Goal: Task Accomplishment & Management: Use online tool/utility

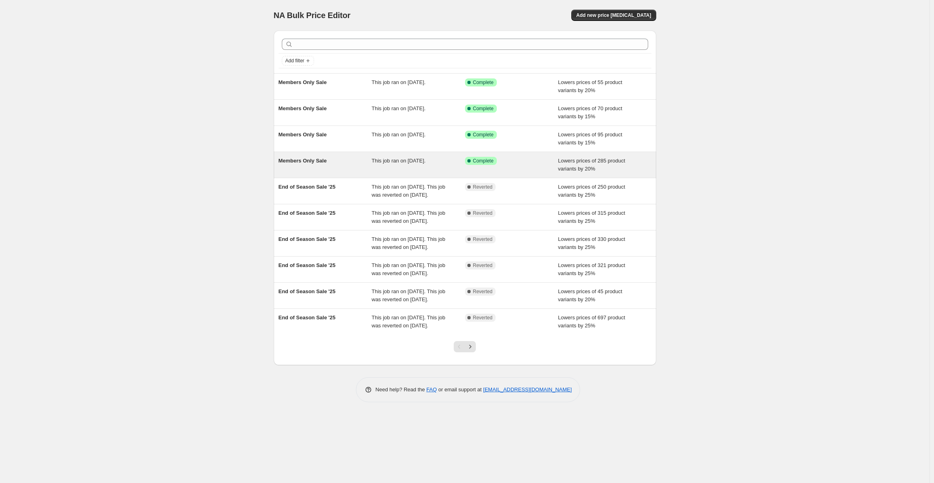
click at [400, 164] on div "This job ran on [DATE]." at bounding box center [417, 165] width 93 height 16
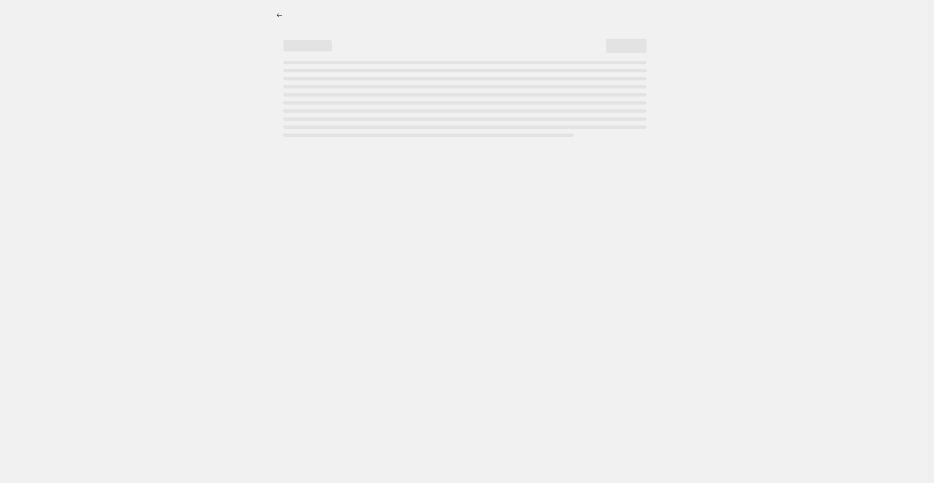
select select "percentage"
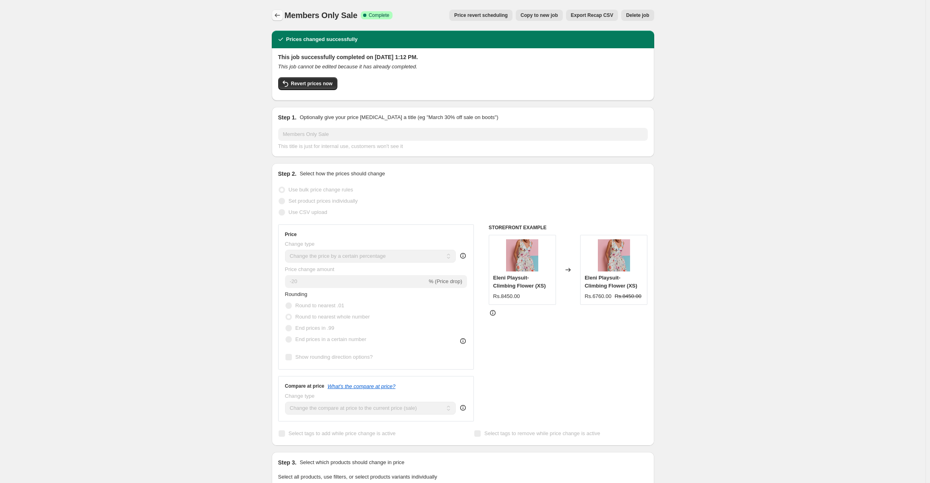
click at [283, 14] on button "Price change jobs" at bounding box center [277, 15] width 11 height 11
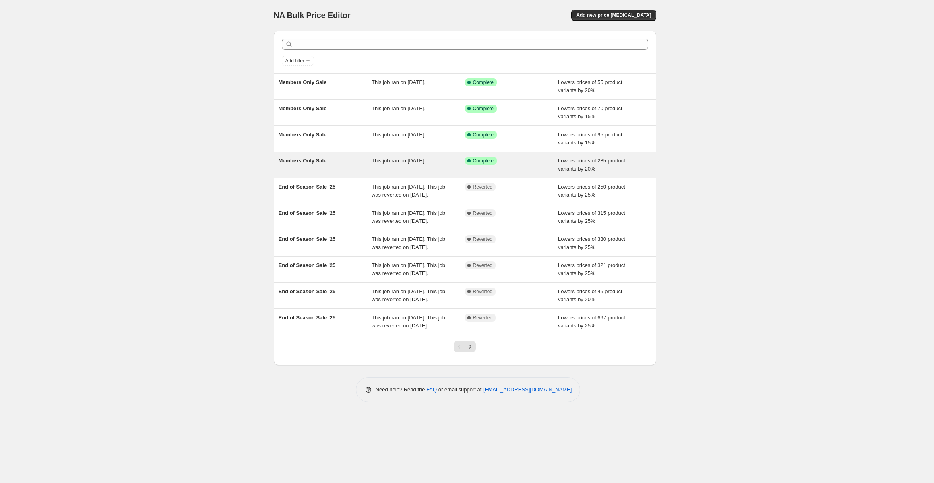
click at [417, 167] on div "This job ran on [DATE]." at bounding box center [417, 165] width 93 height 16
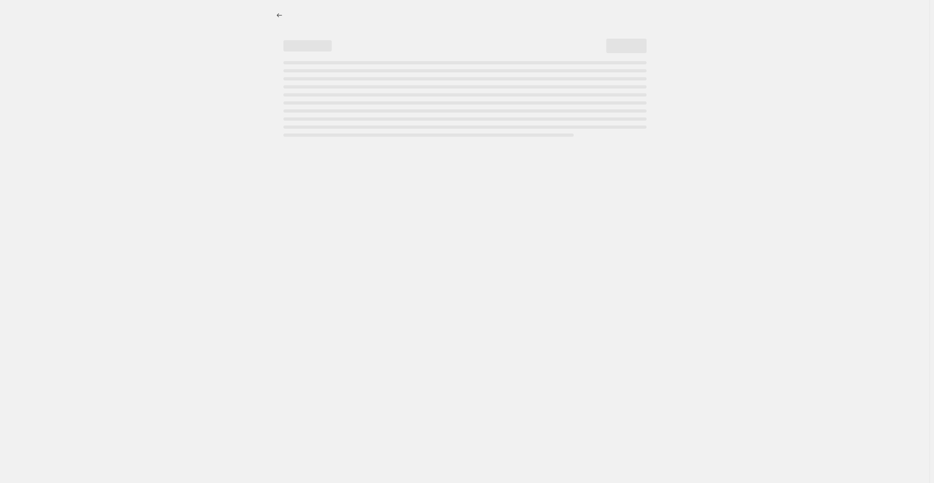
select select "percentage"
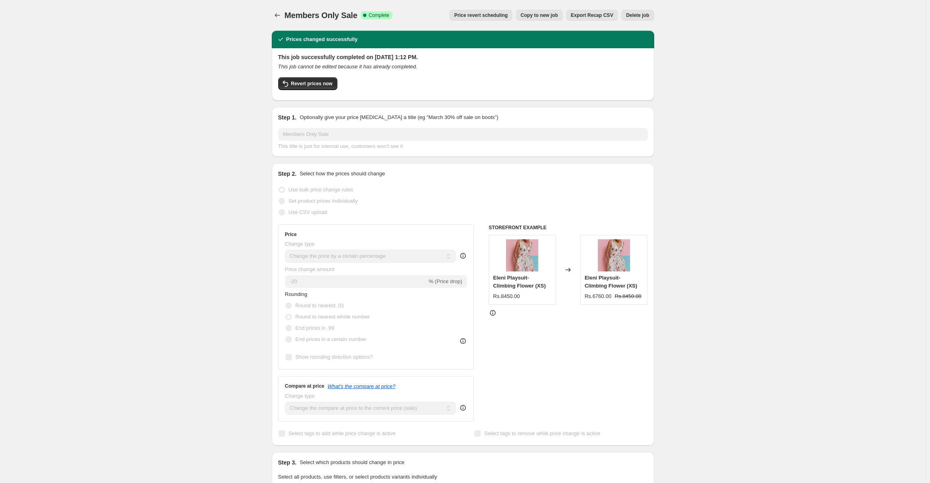
click at [272, 13] on div "Members Only Sale. This page is ready Members Only Sale Success Complete Comple…" at bounding box center [463, 466] width 402 height 933
click at [279, 13] on icon "Price change jobs" at bounding box center [277, 15] width 8 height 8
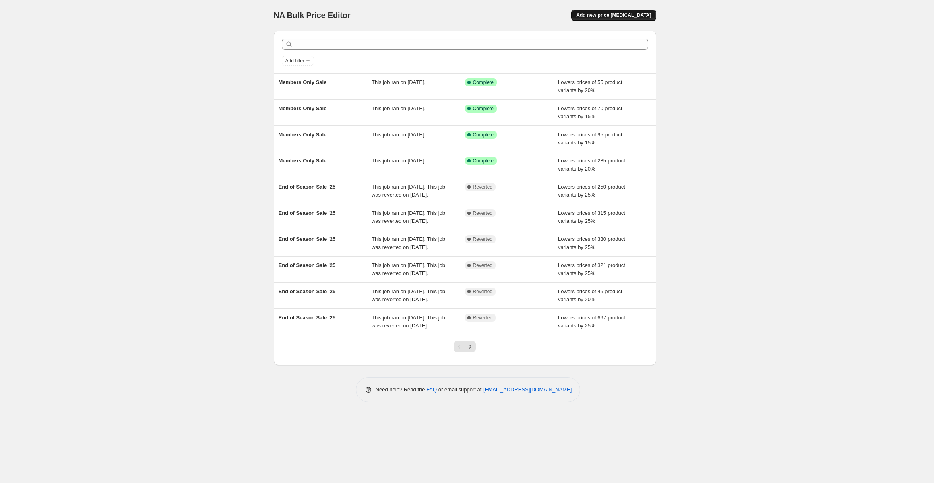
click at [609, 17] on span "Add new price [MEDICAL_DATA]" at bounding box center [613, 15] width 75 height 6
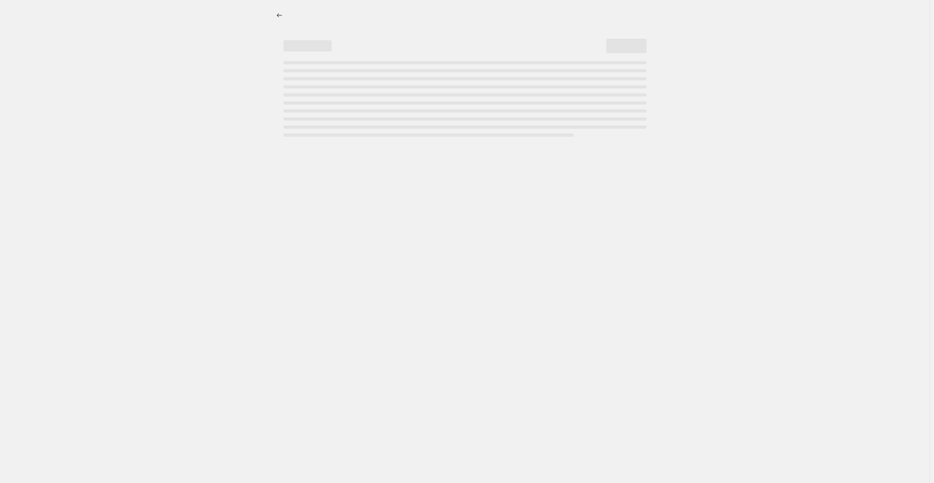
select select "percentage"
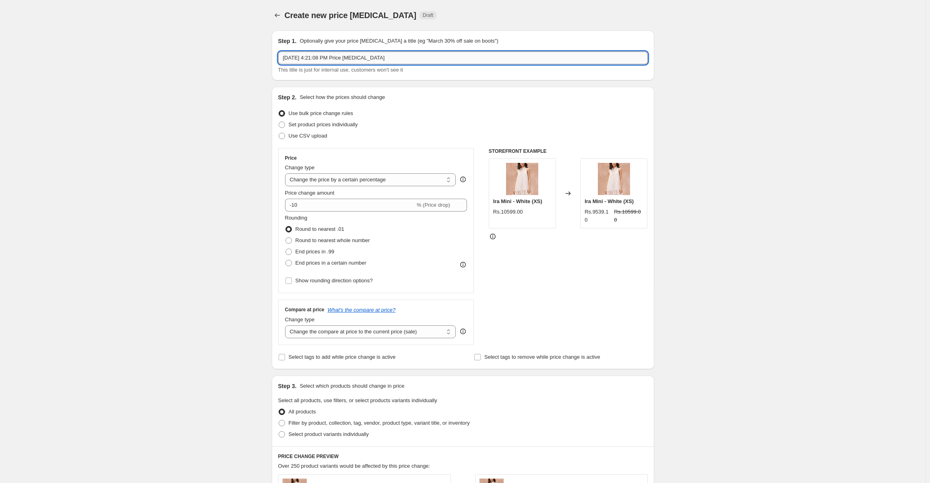
click at [341, 55] on input "[DATE] 4:21:08 PM Price [MEDICAL_DATA]" at bounding box center [462, 58] width 369 height 13
click at [344, 57] on input "[DATE] 4:21:08 PM Price [MEDICAL_DATA]" at bounding box center [462, 58] width 369 height 13
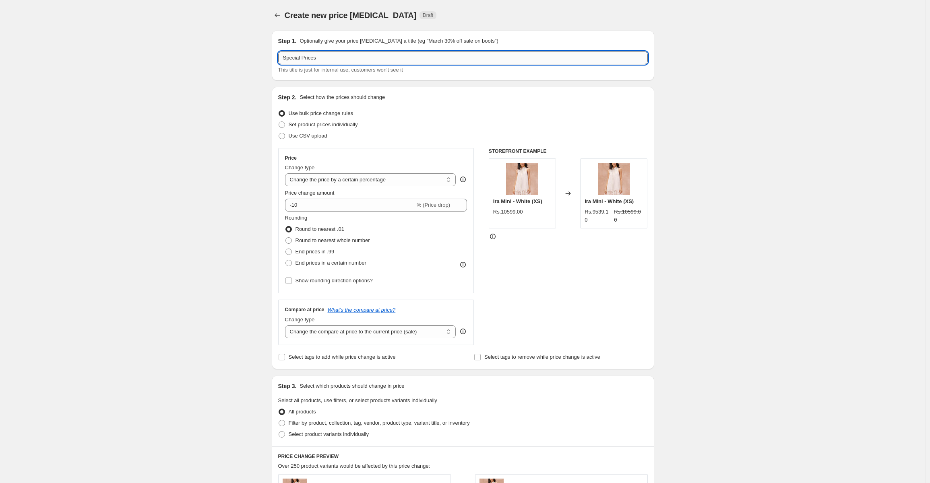
type input "Special Prices"
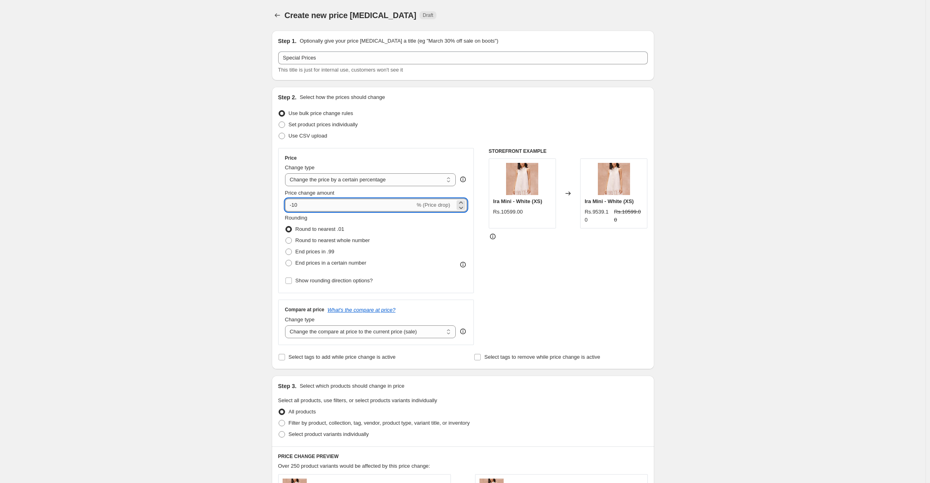
click at [320, 204] on input "-10" at bounding box center [350, 205] width 130 height 13
type input "-15"
click at [184, 278] on div "Create new price [MEDICAL_DATA]. This page is ready Create new price [MEDICAL_D…" at bounding box center [462, 425] width 925 height 850
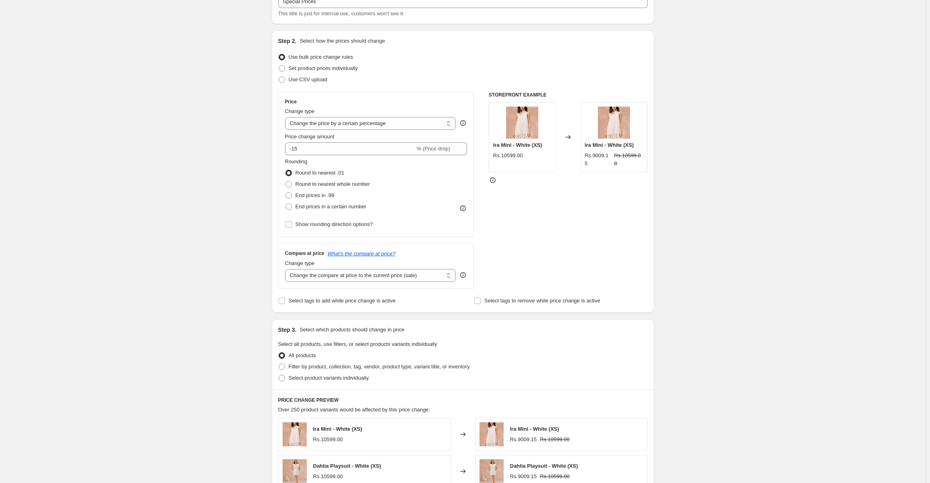
scroll to position [121, 0]
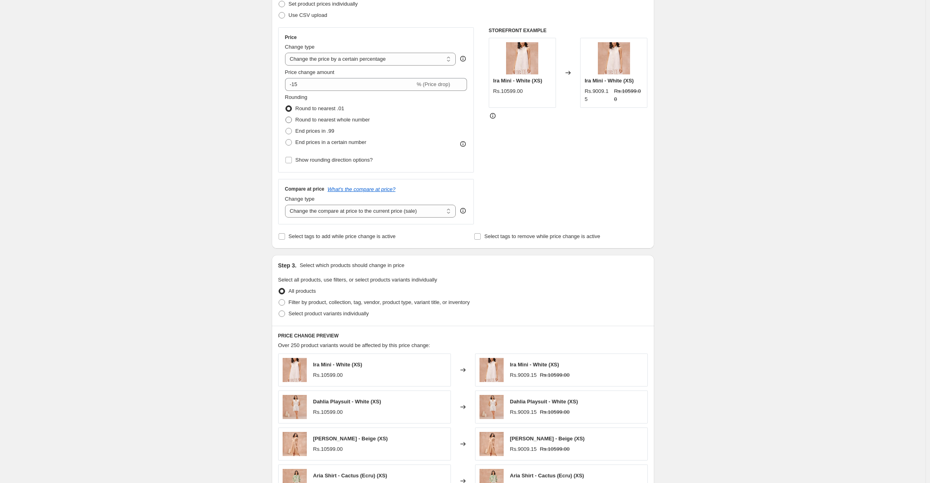
click at [289, 120] on span at bounding box center [288, 120] width 6 height 6
click at [286, 117] on input "Round to nearest whole number" at bounding box center [285, 117] width 0 height 0
radio input "true"
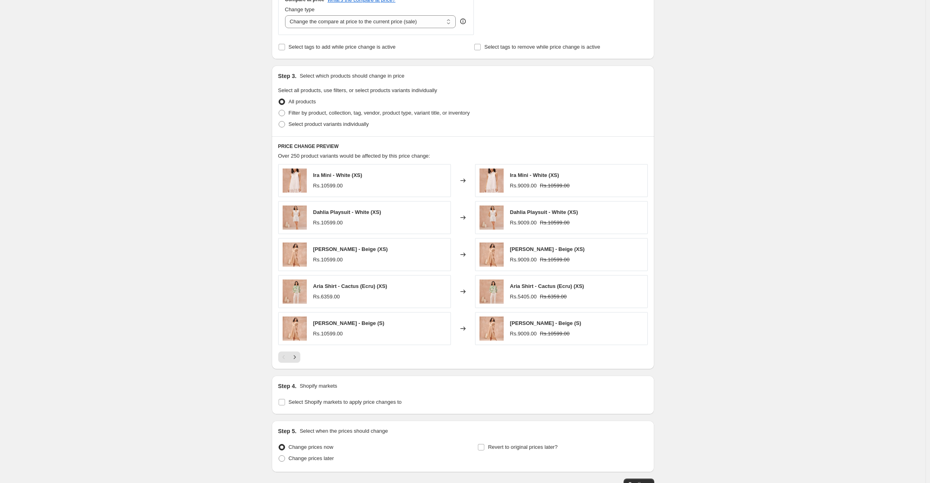
scroll to position [322, 0]
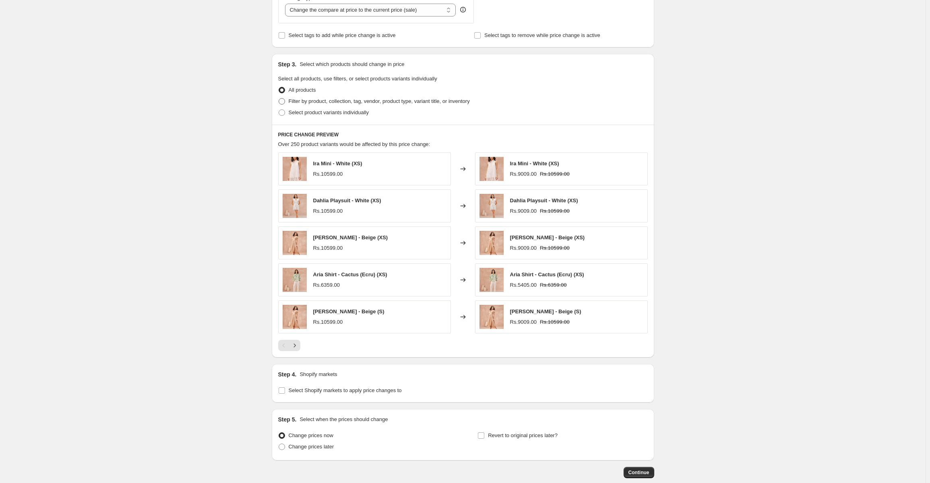
click at [284, 101] on span at bounding box center [281, 101] width 6 height 6
click at [279, 99] on input "Filter by product, collection, tag, vendor, product type, variant title, or inv…" at bounding box center [278, 98] width 0 height 0
radio input "true"
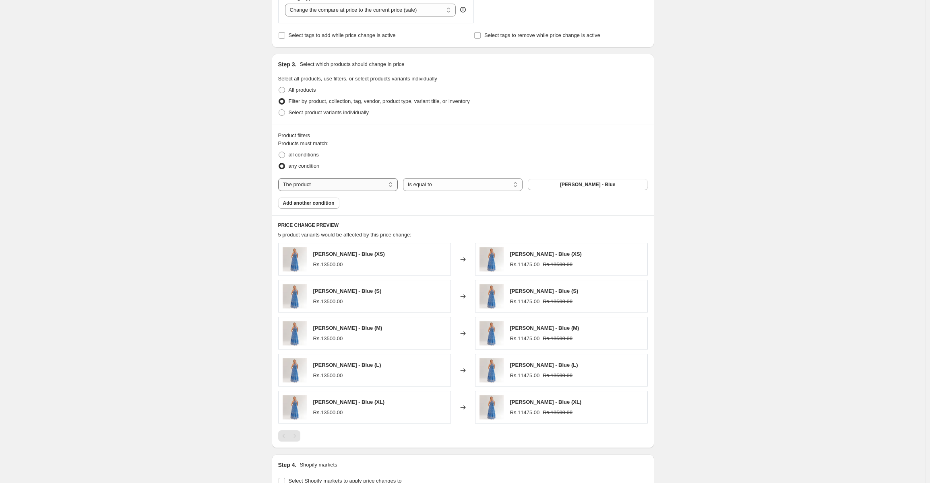
click at [360, 187] on select "The product The product's collection The product's tag The product's vendor The…" at bounding box center [338, 184] width 120 height 13
select select "collection"
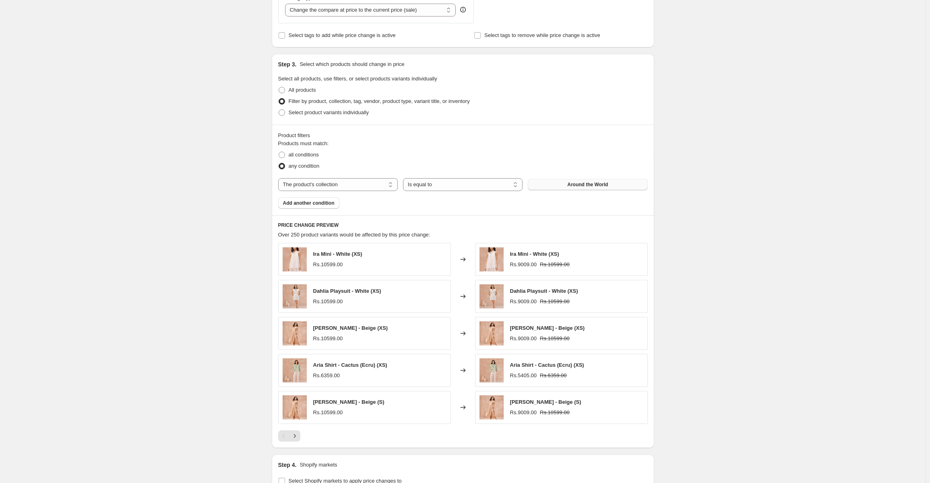
click at [571, 188] on button "Around the World" at bounding box center [588, 184] width 120 height 11
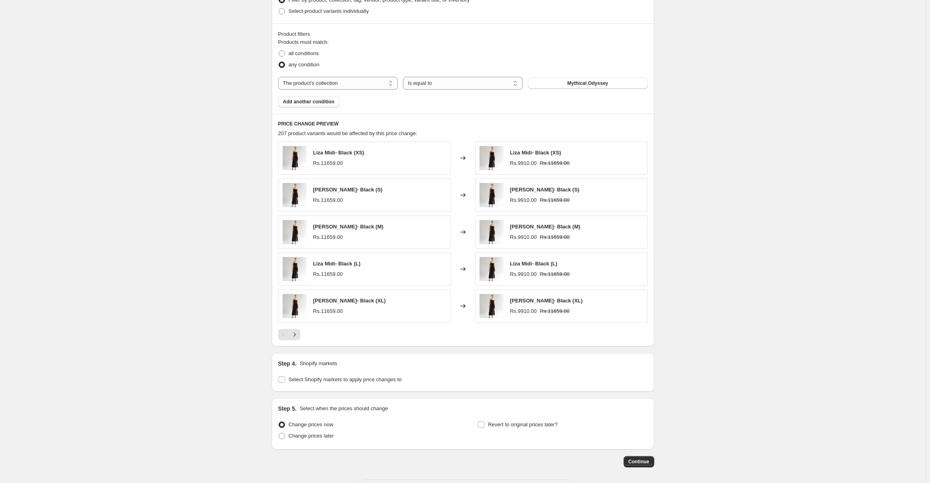
scroll to position [443, 0]
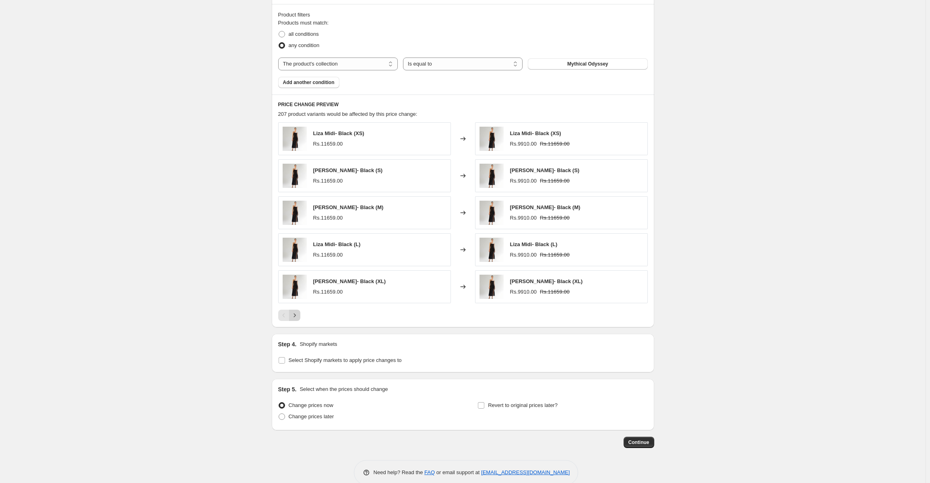
click at [298, 315] on icon "Next" at bounding box center [295, 315] width 8 height 8
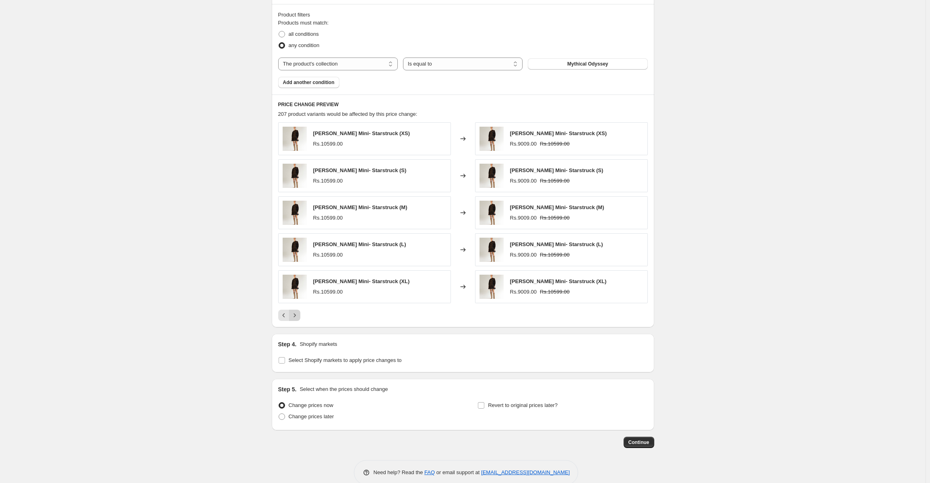
click at [298, 315] on icon "Next" at bounding box center [295, 315] width 8 height 8
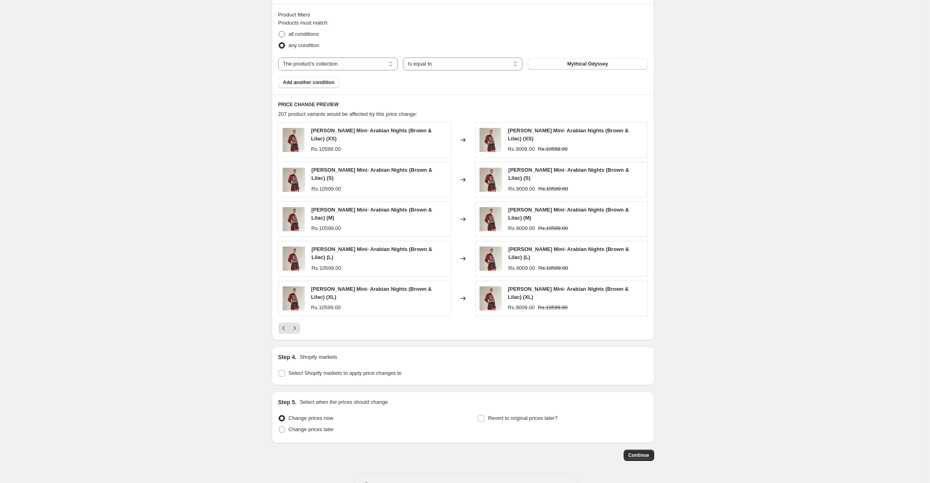
click at [281, 33] on span at bounding box center [281, 34] width 6 height 6
click at [279, 31] on input "all conditions" at bounding box center [278, 31] width 0 height 0
radio input "true"
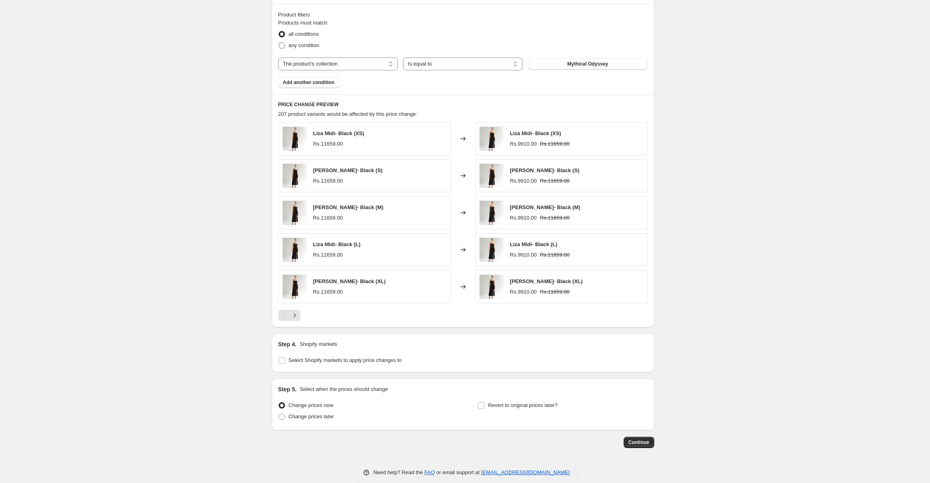
click at [282, 45] on span at bounding box center [281, 45] width 6 height 6
click at [279, 43] on input "any condition" at bounding box center [278, 42] width 0 height 0
radio input "true"
click at [284, 33] on span at bounding box center [281, 34] width 6 height 6
click at [279, 31] on input "all conditions" at bounding box center [278, 31] width 0 height 0
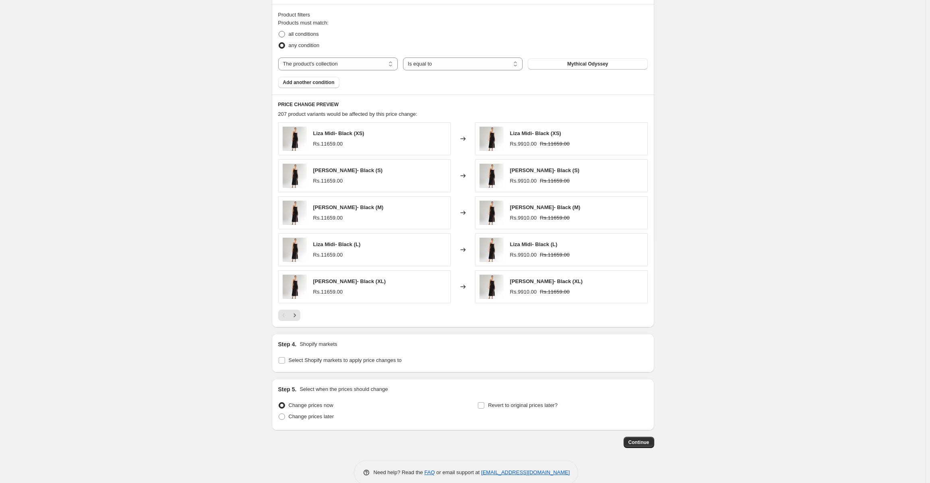
radio input "true"
click at [299, 317] on icon "Next" at bounding box center [295, 315] width 8 height 8
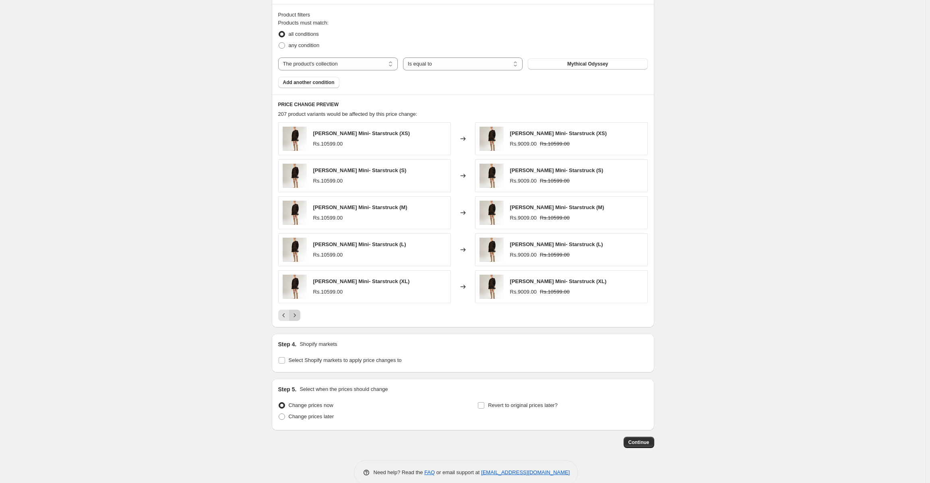
click at [299, 317] on icon "Next" at bounding box center [295, 315] width 8 height 8
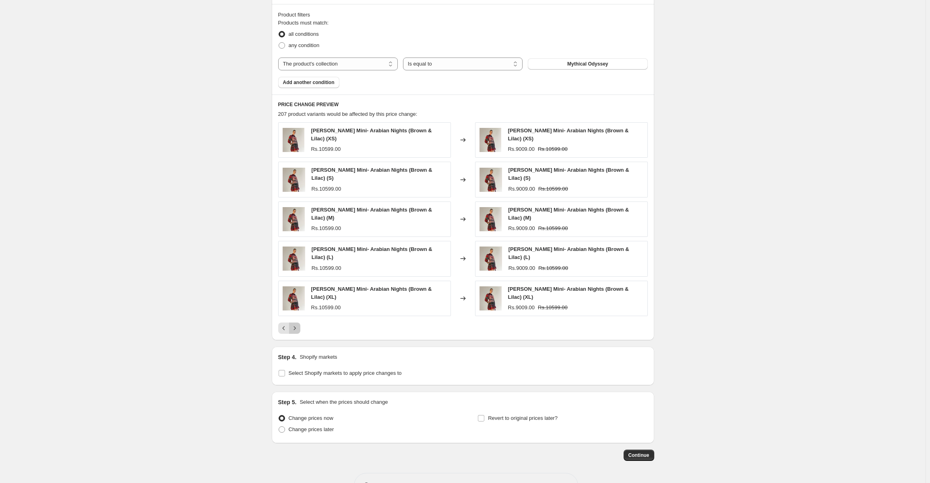
click at [299, 324] on icon "Next" at bounding box center [295, 328] width 8 height 8
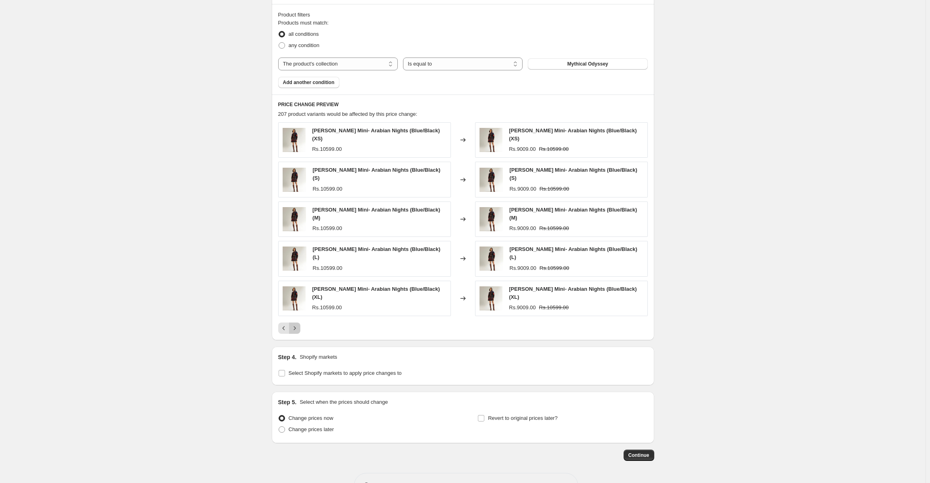
click at [299, 324] on icon "Next" at bounding box center [295, 328] width 8 height 8
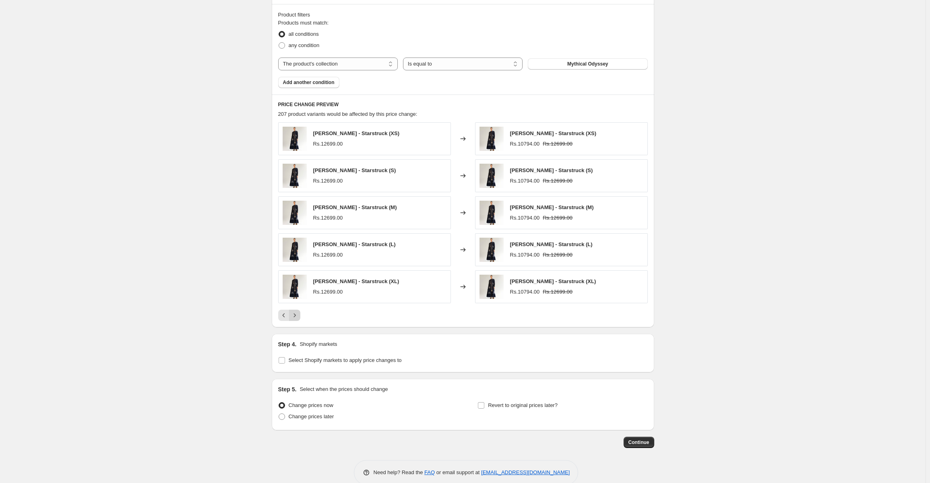
click at [299, 317] on icon "Next" at bounding box center [295, 315] width 8 height 8
click at [213, 318] on div "Create new price [MEDICAL_DATA]. This page is ready Create new price [MEDICAL_D…" at bounding box center [462, 27] width 925 height 940
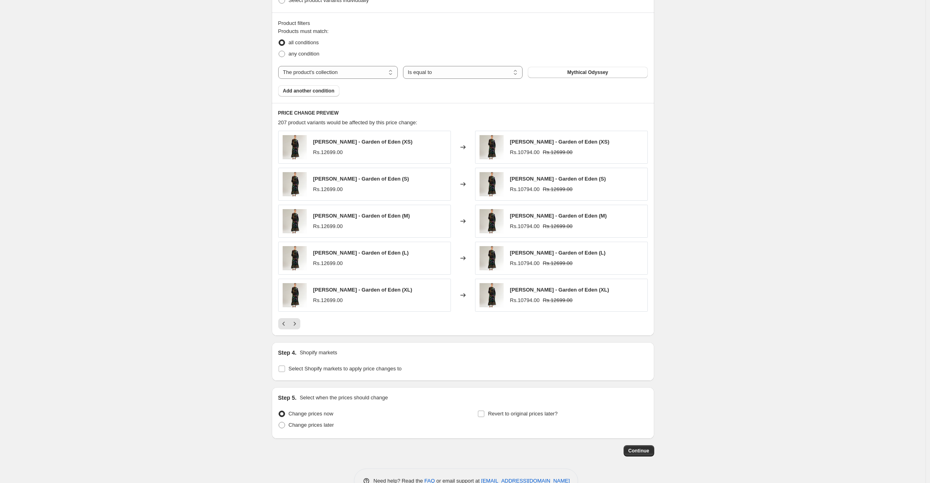
scroll to position [455, 0]
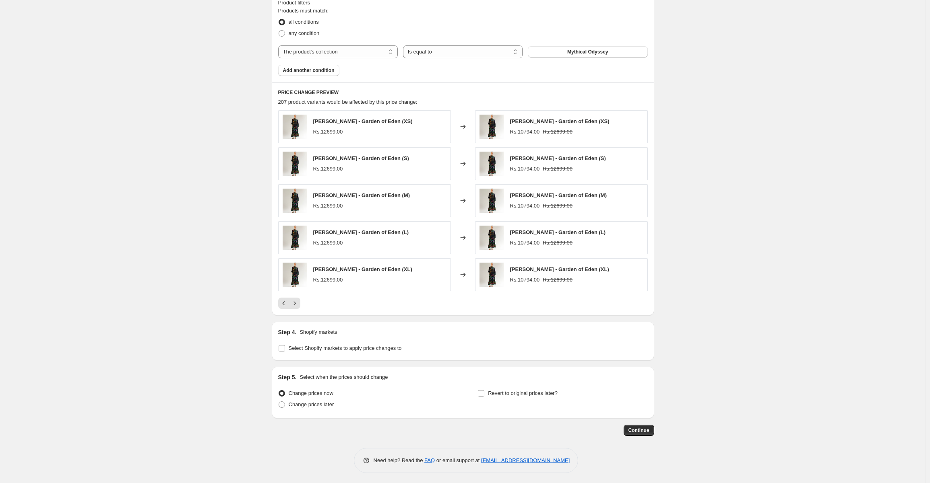
click at [636, 422] on div "Step 1. Optionally give your price [MEDICAL_DATA] a title (eg "March 30% off sa…" at bounding box center [459, 2] width 389 height 867
click at [636, 427] on span "Continue" at bounding box center [638, 430] width 21 height 6
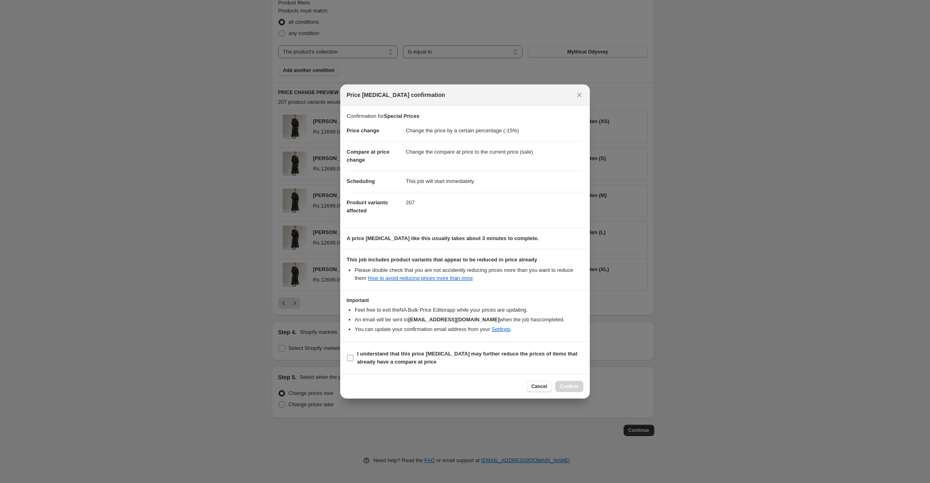
click at [349, 358] on input "I understand that this price [MEDICAL_DATA] may further reduce the prices of it…" at bounding box center [350, 358] width 6 height 6
checkbox input "true"
click at [571, 386] on span "Confirm" at bounding box center [569, 387] width 19 height 6
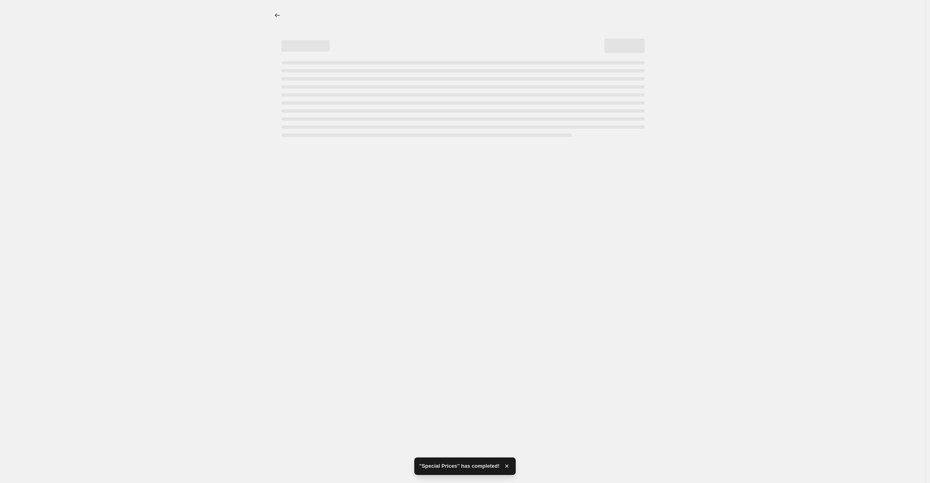
select select "percentage"
select select "collection"
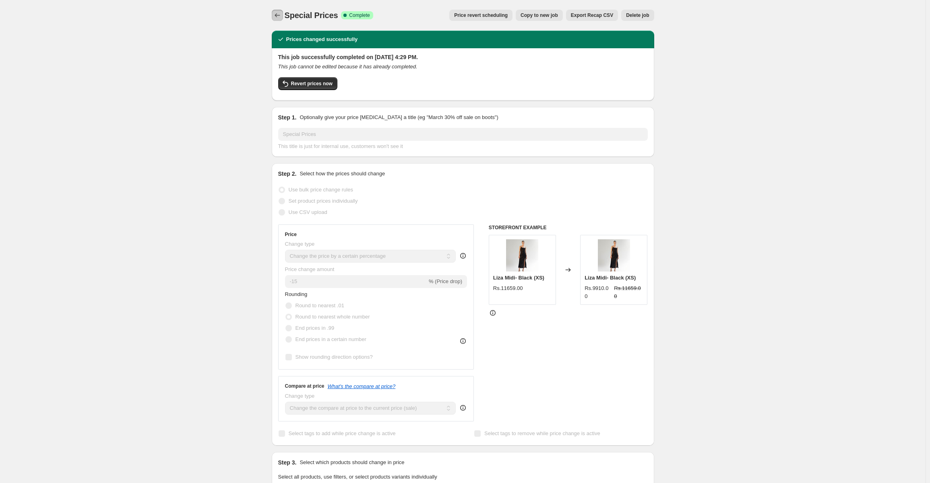
click at [280, 14] on icon "Price change jobs" at bounding box center [277, 15] width 8 height 8
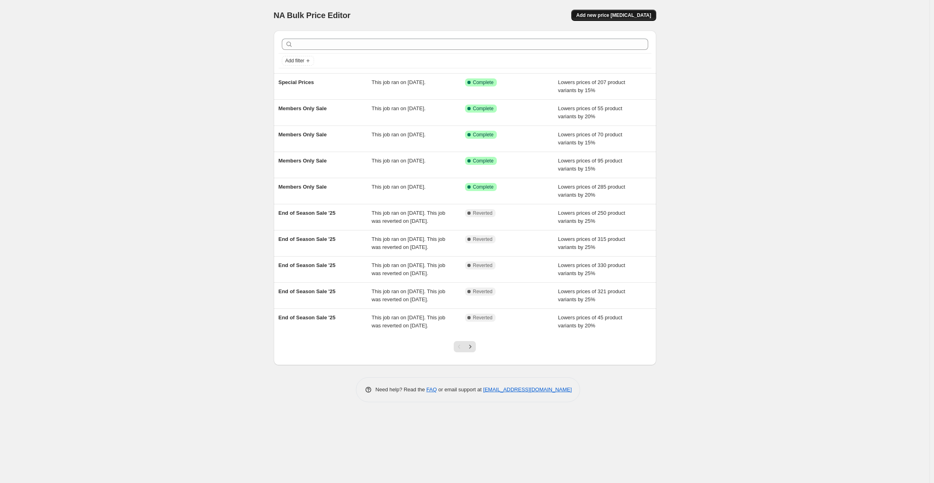
click at [620, 12] on span "Add new price [MEDICAL_DATA]" at bounding box center [613, 15] width 75 height 6
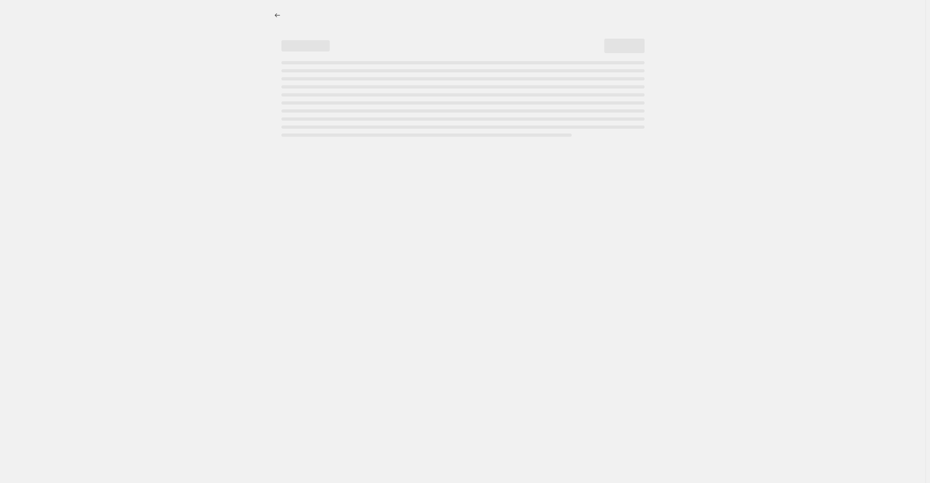
select select "percentage"
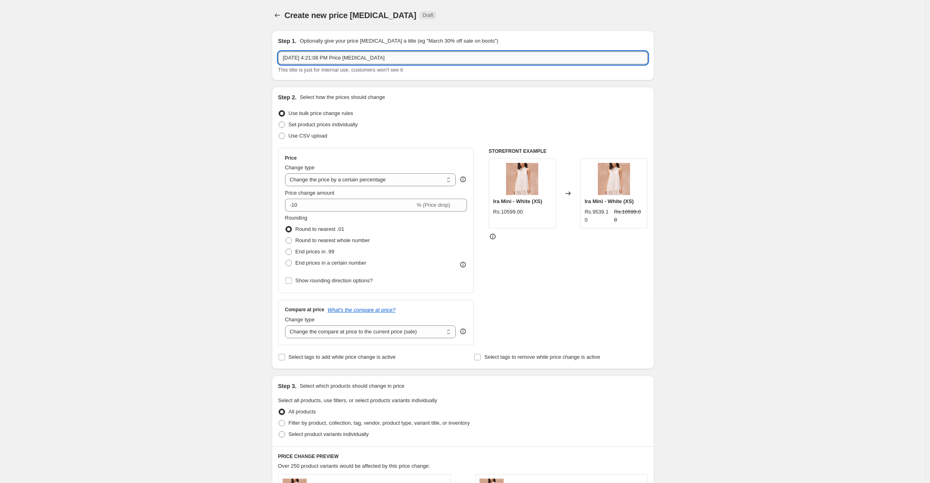
click at [325, 56] on input "[DATE] 4:21:08 PM Price [MEDICAL_DATA]" at bounding box center [462, 58] width 369 height 13
type input "Special Prices"
click at [190, 194] on div "Create new price [MEDICAL_DATA]. This page is ready Create new price [MEDICAL_D…" at bounding box center [462, 425] width 925 height 850
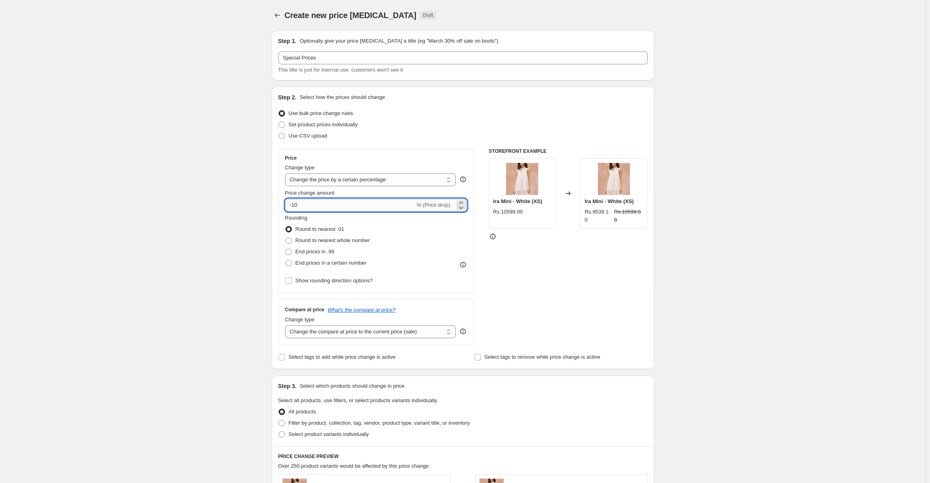
click at [309, 203] on input "-10" at bounding box center [350, 205] width 130 height 13
type input "-1"
type input "-20"
click at [205, 201] on div "Create new price [MEDICAL_DATA]. This page is ready Create new price [MEDICAL_D…" at bounding box center [462, 425] width 925 height 850
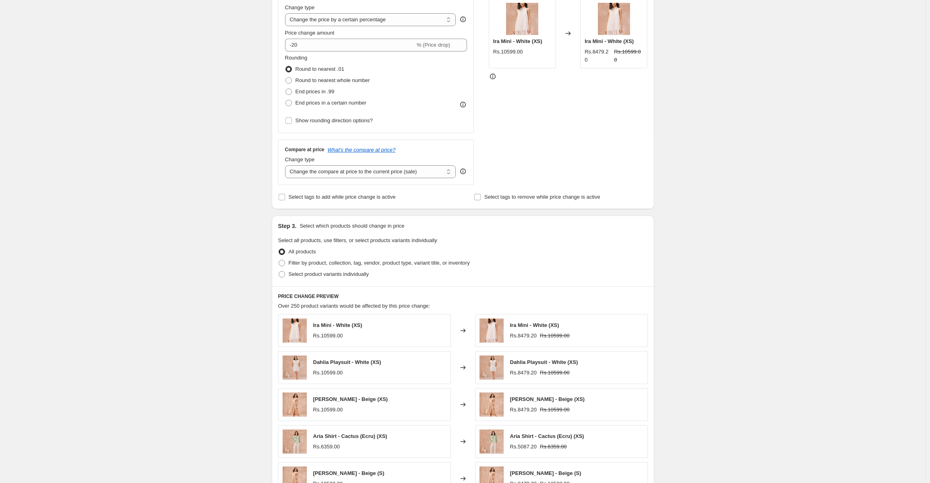
scroll to position [161, 0]
click at [290, 80] on span at bounding box center [288, 79] width 6 height 6
click at [286, 77] on input "Round to nearest whole number" at bounding box center [285, 76] width 0 height 0
radio input "true"
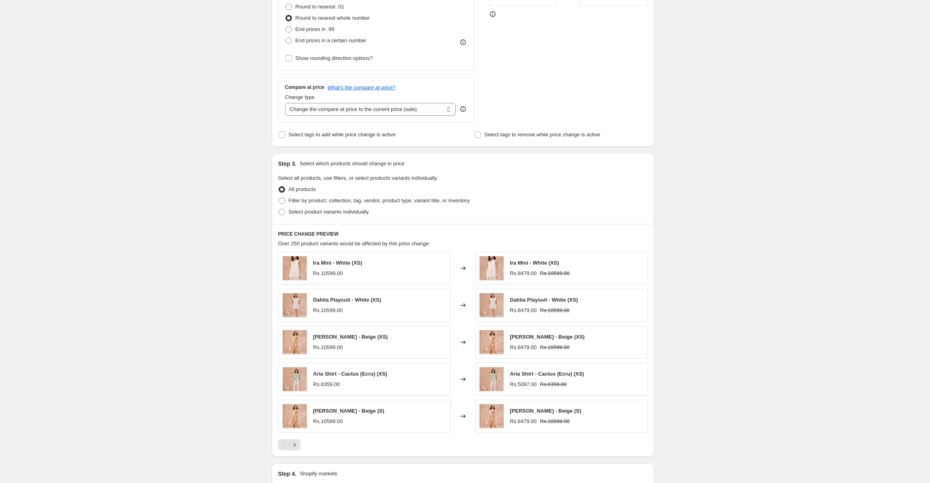
scroll to position [241, 0]
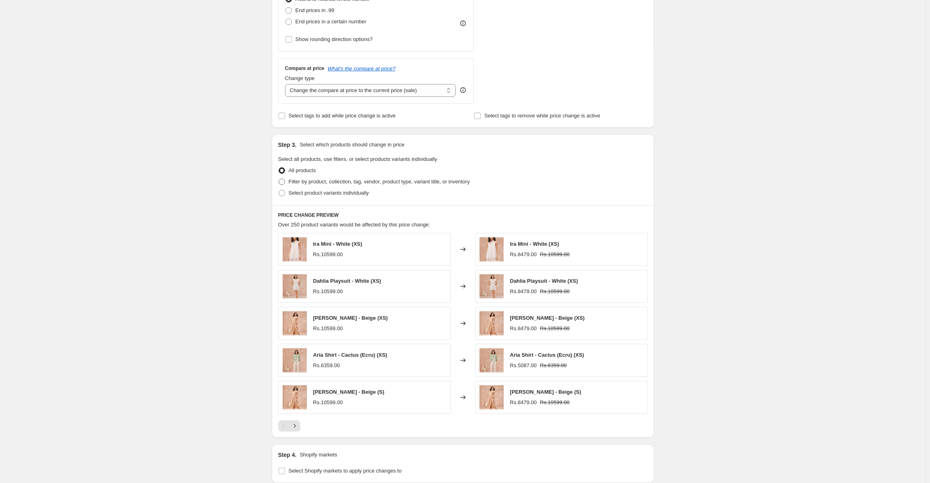
click at [285, 180] on span at bounding box center [281, 182] width 6 height 6
click at [279, 179] on input "Filter by product, collection, tag, vendor, product type, variant title, or inv…" at bounding box center [278, 179] width 0 height 0
radio input "true"
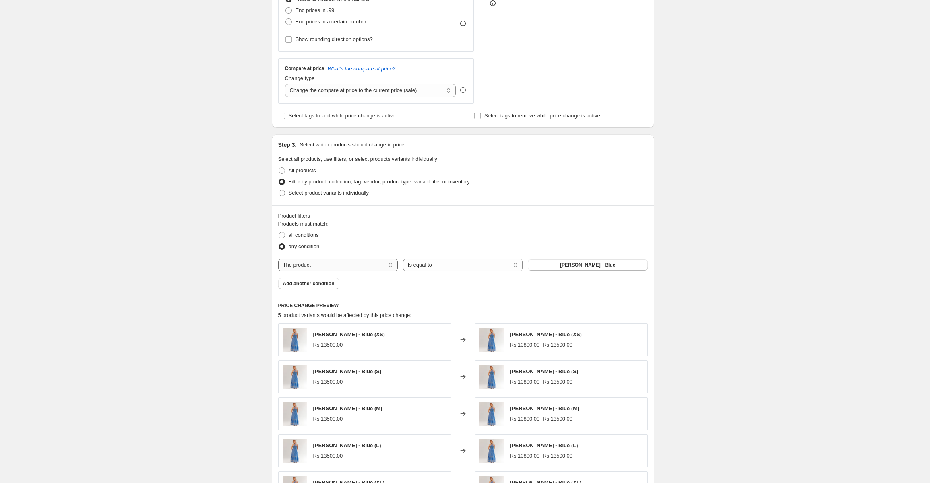
click at [353, 264] on select "The product The product's collection The product's tag The product's vendor The…" at bounding box center [338, 265] width 120 height 13
select select "collection"
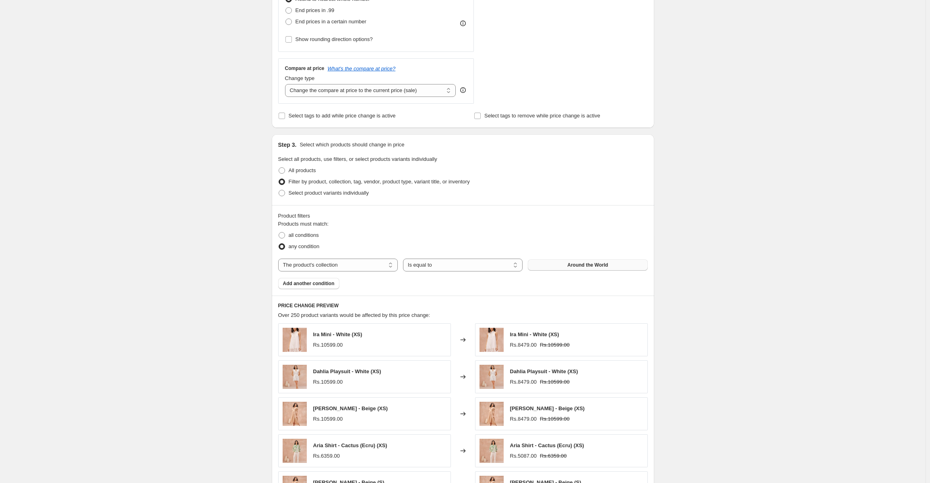
click at [574, 266] on span "Around the World" at bounding box center [587, 265] width 41 height 6
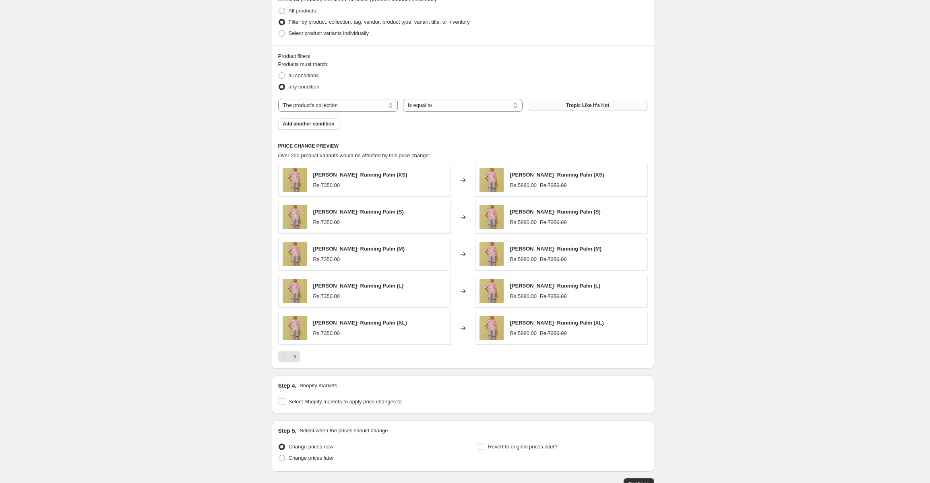
scroll to position [402, 0]
click at [285, 74] on span at bounding box center [281, 74] width 6 height 6
click at [279, 72] on input "all conditions" at bounding box center [278, 71] width 0 height 0
radio input "true"
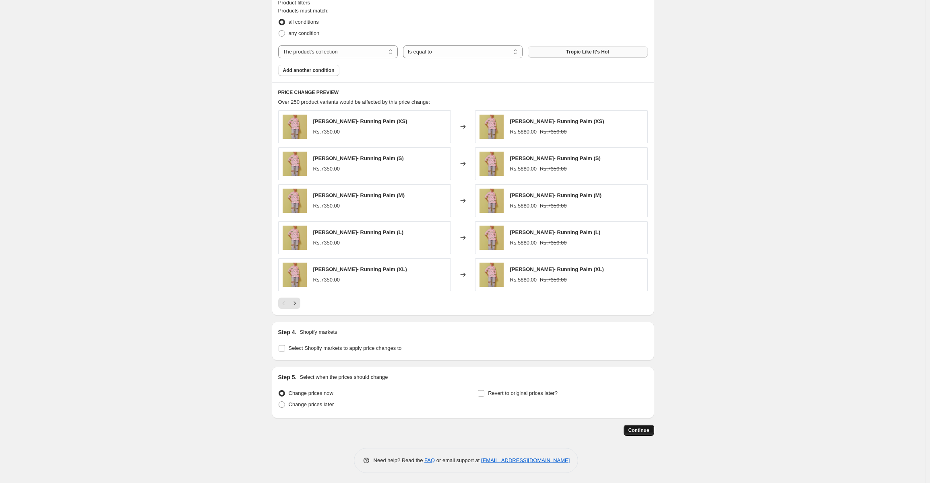
click at [638, 431] on span "Continue" at bounding box center [638, 430] width 21 height 6
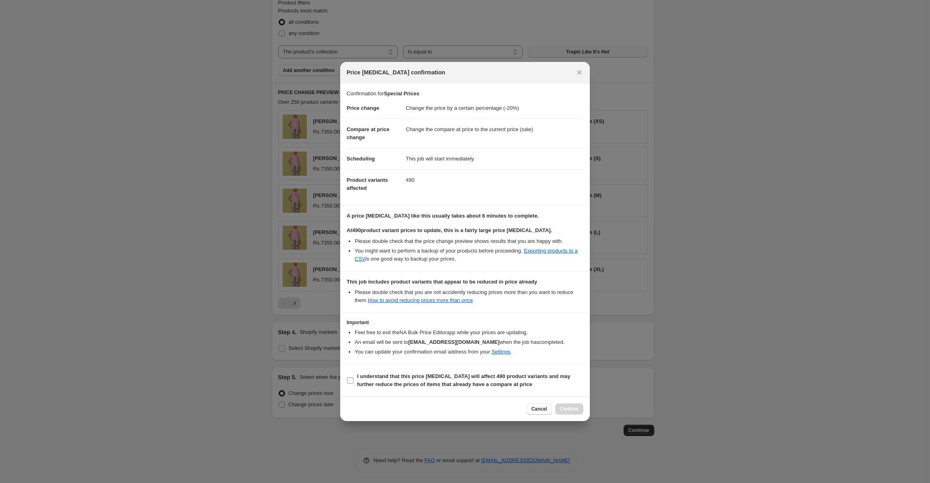
click at [349, 379] on input "I understand that this price [MEDICAL_DATA] will affect 490 product variants an…" at bounding box center [350, 380] width 6 height 6
checkbox input "true"
click at [579, 70] on icon "Close" at bounding box center [579, 72] width 8 height 8
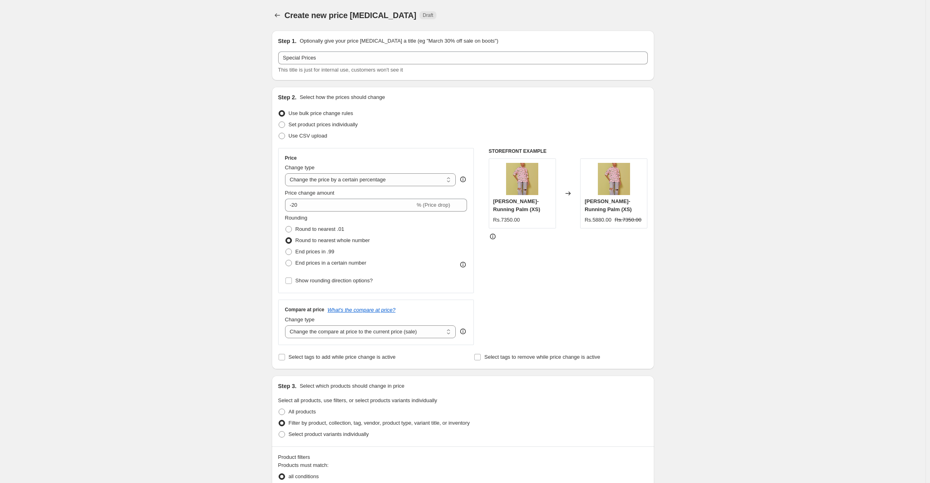
scroll to position [455, 0]
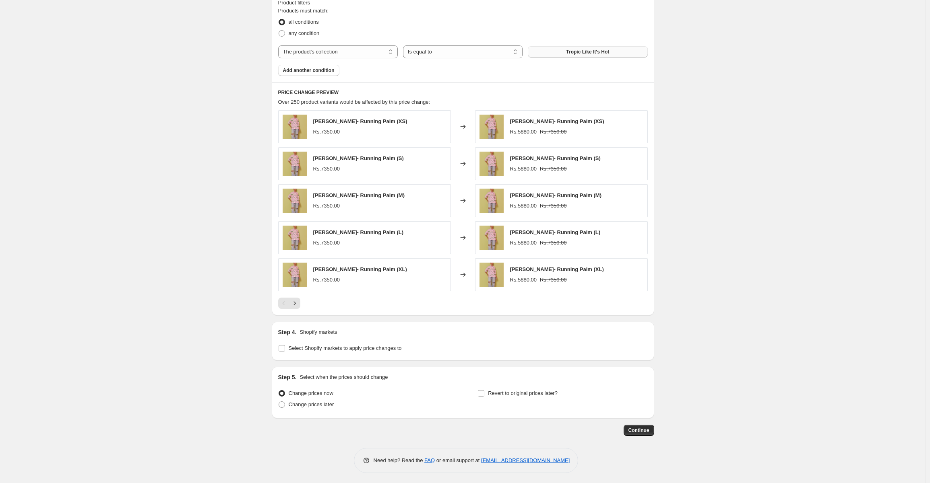
click at [749, 195] on div "Create new price [MEDICAL_DATA]. This page is ready Create new price [MEDICAL_D…" at bounding box center [462, 15] width 925 height 940
click at [632, 427] on span "Continue" at bounding box center [638, 430] width 21 height 6
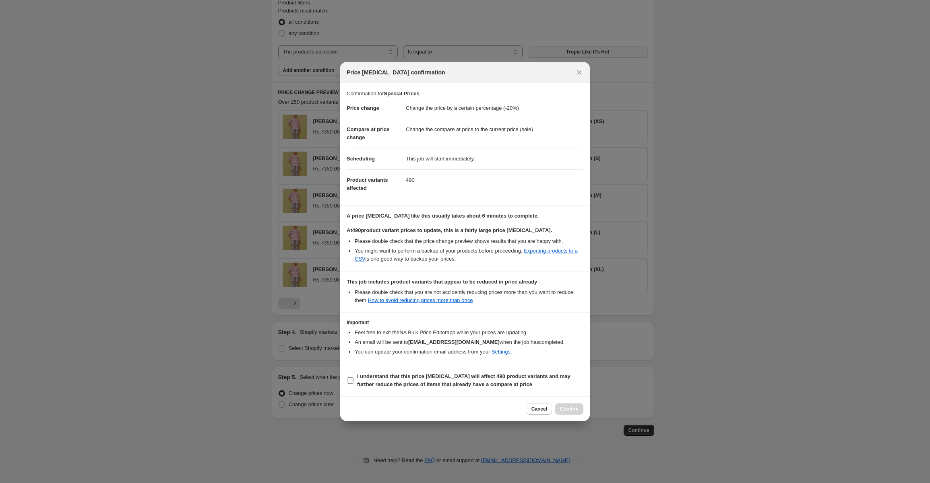
click at [348, 379] on input "I understand that this price [MEDICAL_DATA] will affect 490 product variants an…" at bounding box center [350, 380] width 6 height 6
checkbox input "true"
click at [571, 407] on span "Confirm" at bounding box center [569, 409] width 19 height 6
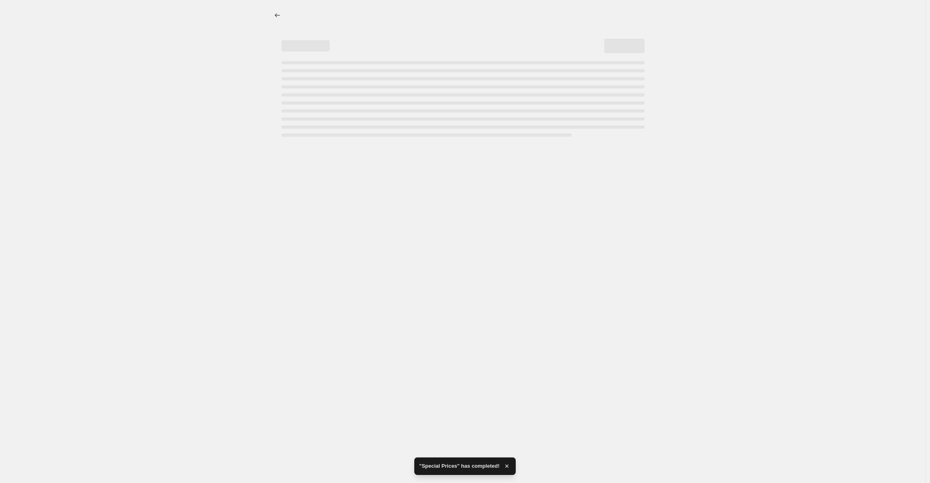
select select "percentage"
select select "collection"
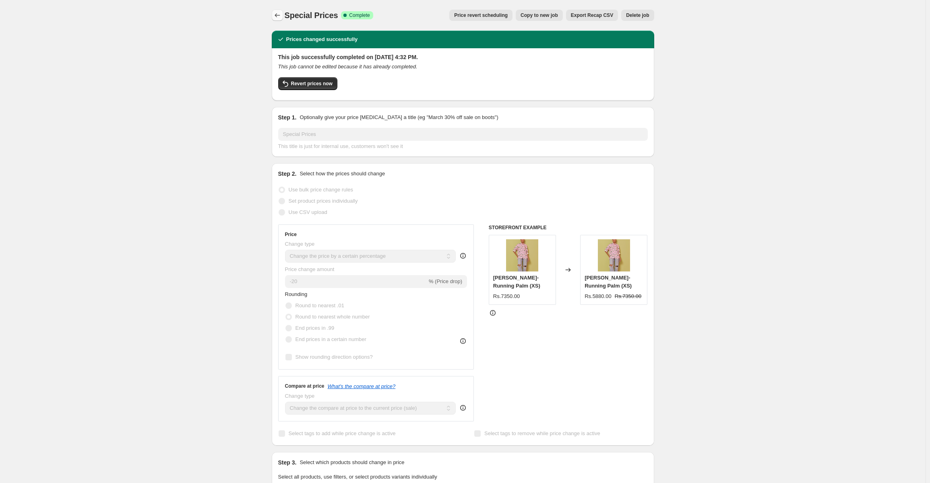
click at [274, 12] on button "Price change jobs" at bounding box center [277, 15] width 11 height 11
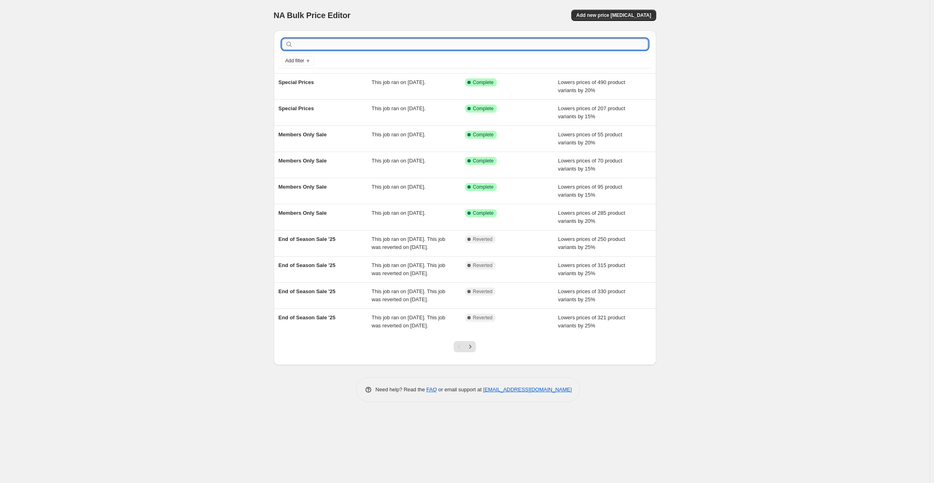
click at [316, 43] on input "text" at bounding box center [471, 44] width 353 height 11
click at [193, 89] on div "NA Bulk Price Editor. This page is ready NA Bulk Price Editor Add new price [ME…" at bounding box center [464, 241] width 929 height 483
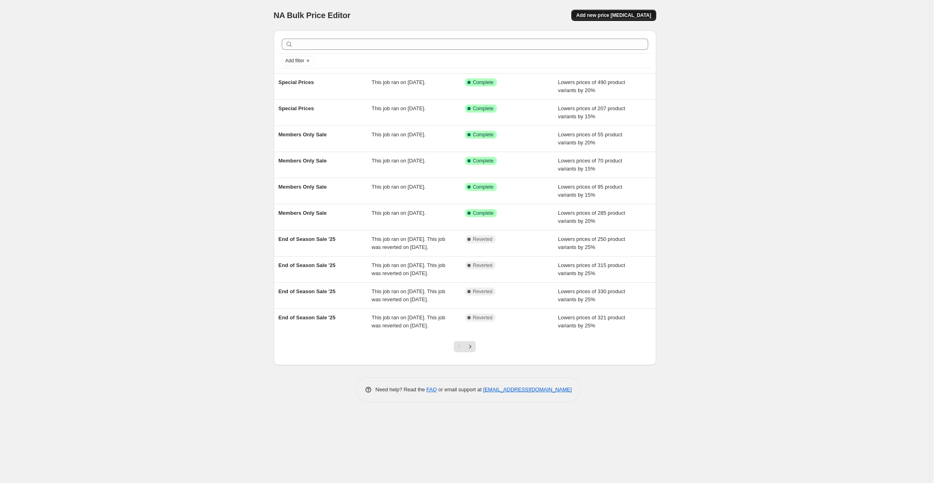
click at [615, 14] on span "Add new price [MEDICAL_DATA]" at bounding box center [613, 15] width 75 height 6
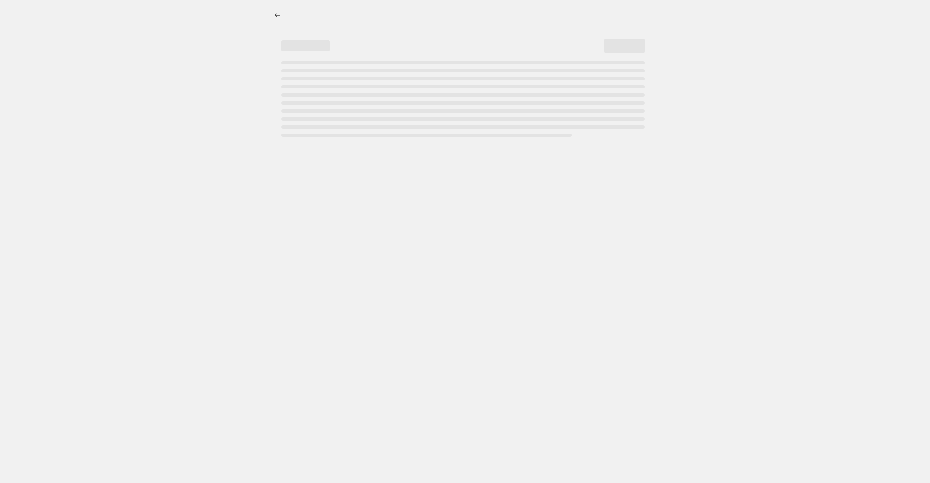
select select "percentage"
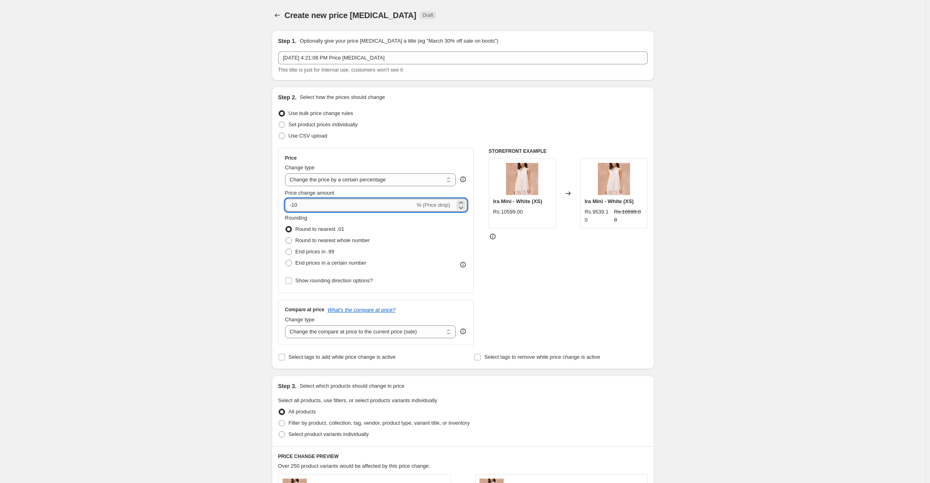
click at [337, 206] on input "-10" at bounding box center [350, 205] width 130 height 13
type input "-1"
type input "-20"
click at [227, 268] on div "Create new price [MEDICAL_DATA]. This page is ready Create new price [MEDICAL_D…" at bounding box center [462, 425] width 925 height 850
click at [291, 241] on span at bounding box center [288, 240] width 6 height 6
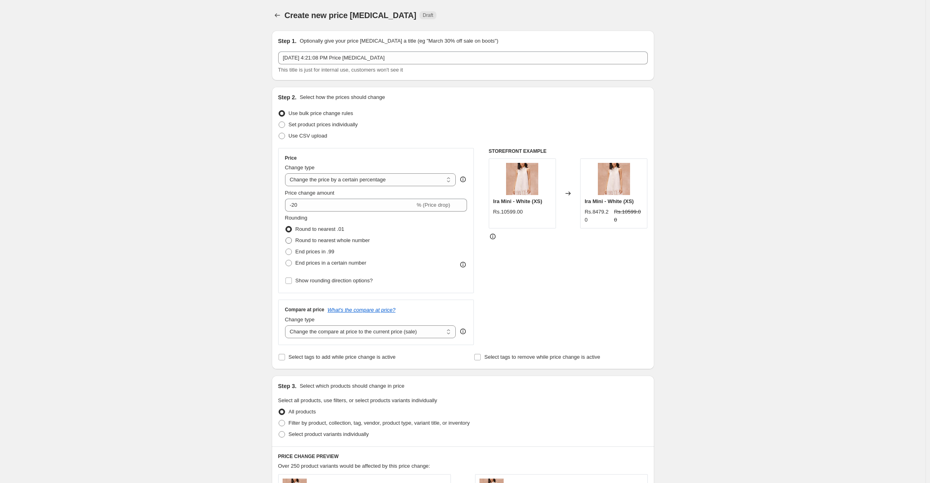
click at [286, 238] on input "Round to nearest whole number" at bounding box center [285, 237] width 0 height 0
radio input "true"
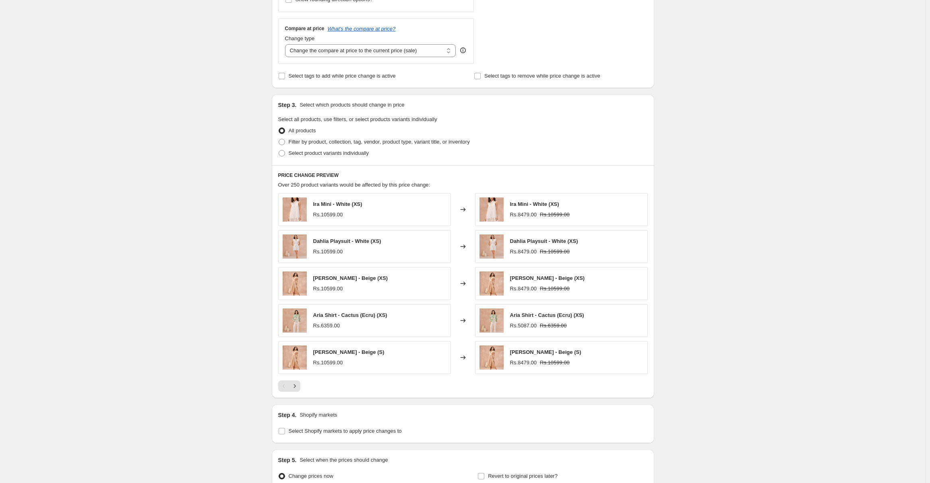
scroll to position [282, 0]
click at [283, 140] on span at bounding box center [281, 141] width 6 height 6
click at [279, 139] on input "Filter by product, collection, tag, vendor, product type, variant title, or inv…" at bounding box center [278, 138] width 0 height 0
radio input "true"
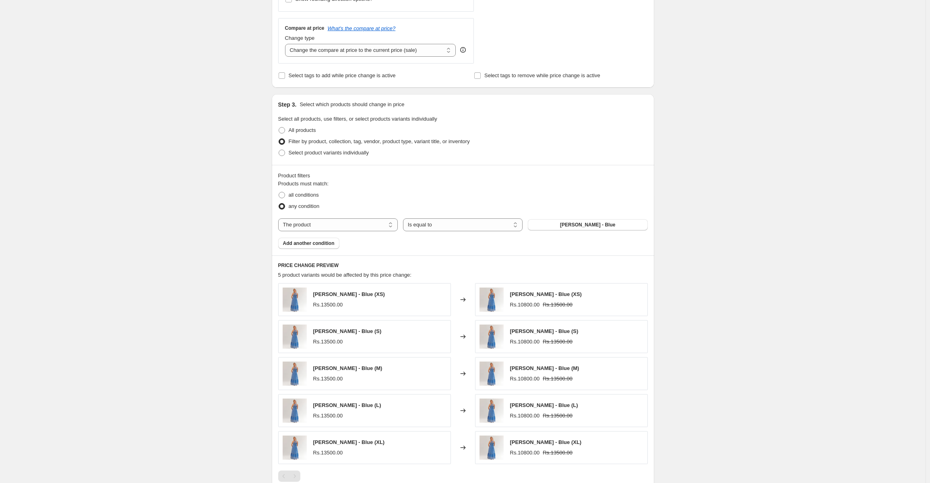
click at [378, 217] on div "Products must match: all conditions any condition The product The product's col…" at bounding box center [462, 214] width 369 height 69
click at [380, 226] on select "The product The product's collection The product's tag The product's vendor The…" at bounding box center [338, 225] width 120 height 13
select select "collection"
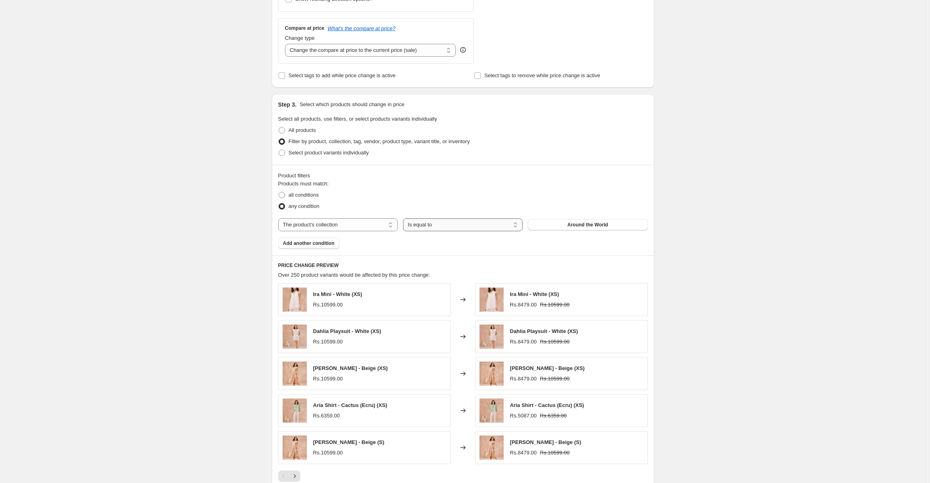
click at [473, 224] on select "Is equal to Is not equal to" at bounding box center [463, 225] width 120 height 13
click at [404, 219] on select "Is equal to Is not equal to" at bounding box center [463, 225] width 120 height 13
click at [574, 219] on button "Around the World" at bounding box center [588, 224] width 120 height 11
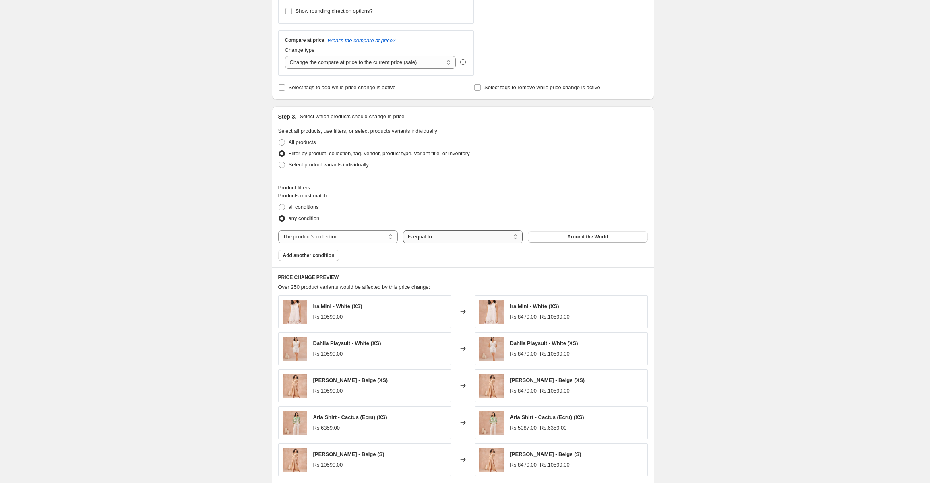
scroll to position [254, 0]
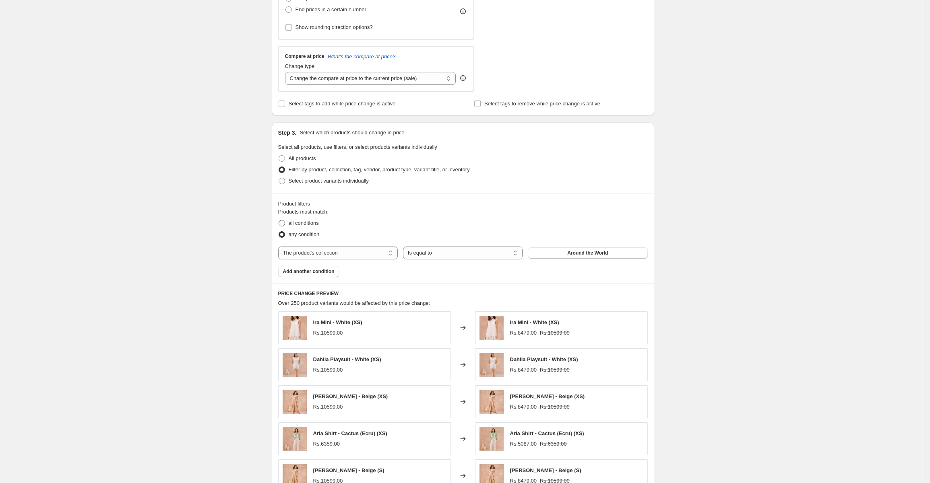
click at [283, 224] on span at bounding box center [281, 223] width 6 height 6
click at [279, 221] on input "all conditions" at bounding box center [278, 220] width 0 height 0
radio input "true"
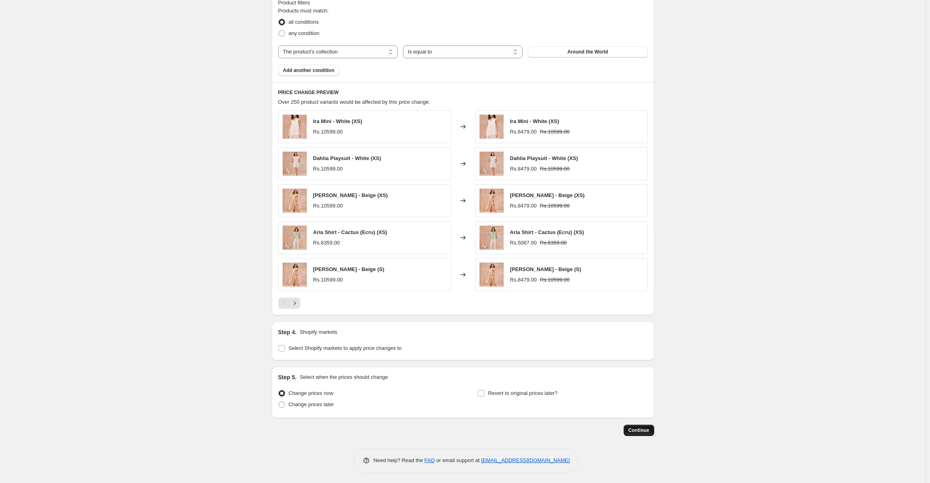
click at [646, 425] on button "Continue" at bounding box center [638, 430] width 31 height 11
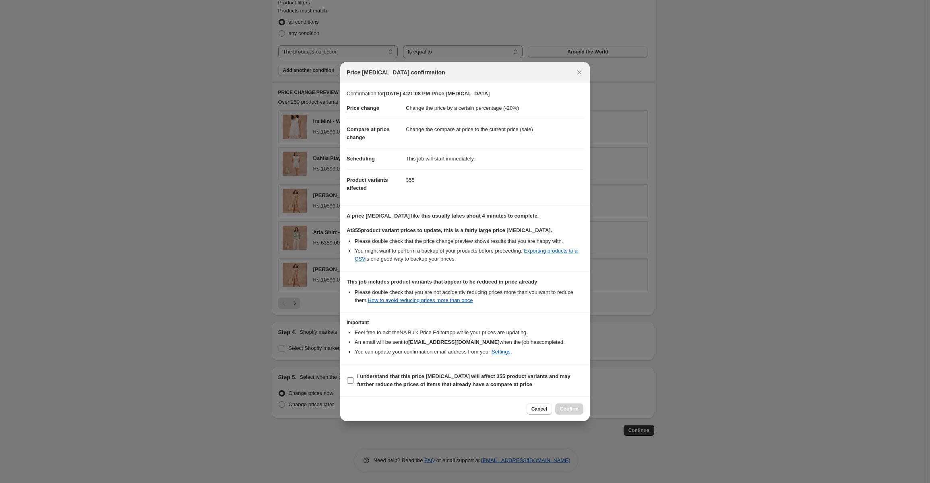
click at [347, 380] on input "I understand that this price [MEDICAL_DATA] will affect 355 product variants an…" at bounding box center [350, 380] width 6 height 6
checkbox input "true"
click at [567, 407] on span "Confirm" at bounding box center [569, 409] width 19 height 6
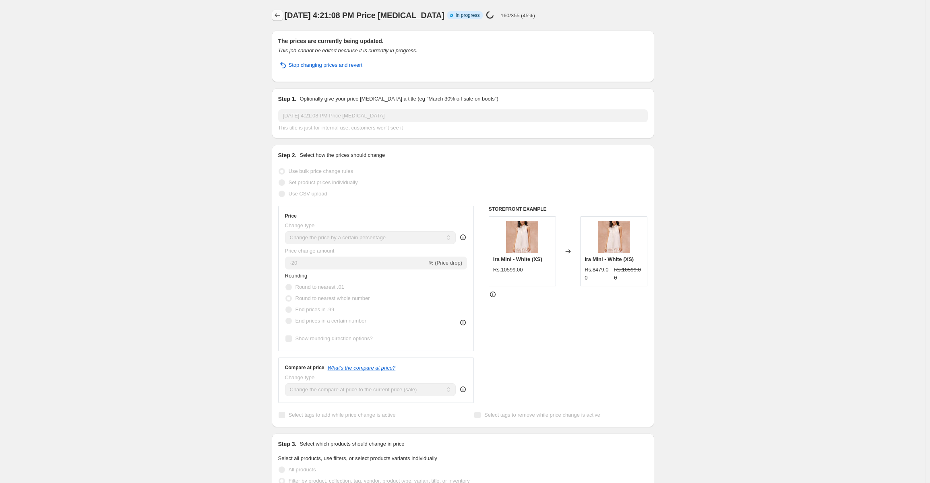
click at [280, 17] on icon "Price change jobs" at bounding box center [277, 15] width 8 height 8
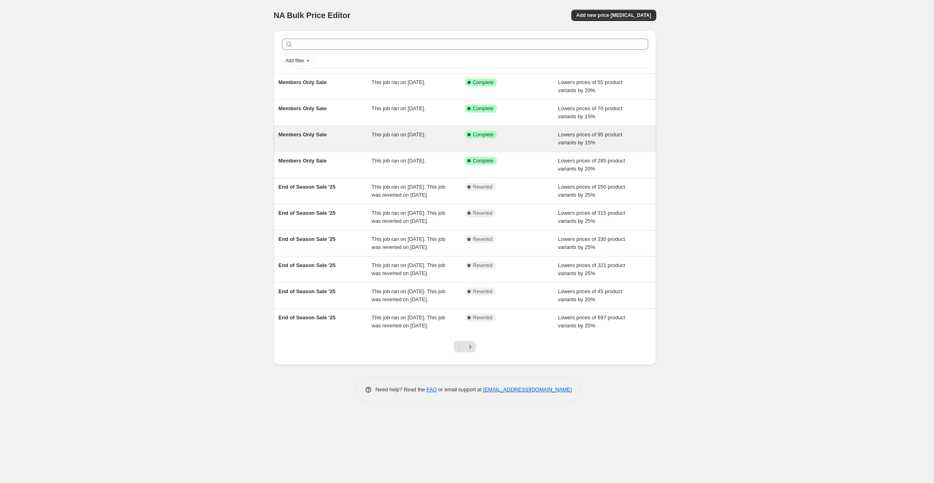
click at [370, 140] on div "Members Only Sale" at bounding box center [324, 139] width 93 height 16
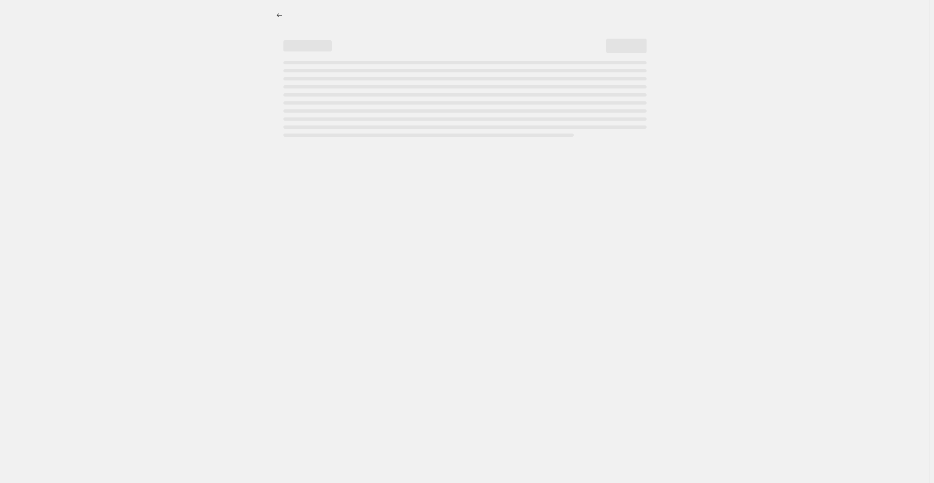
select select "percentage"
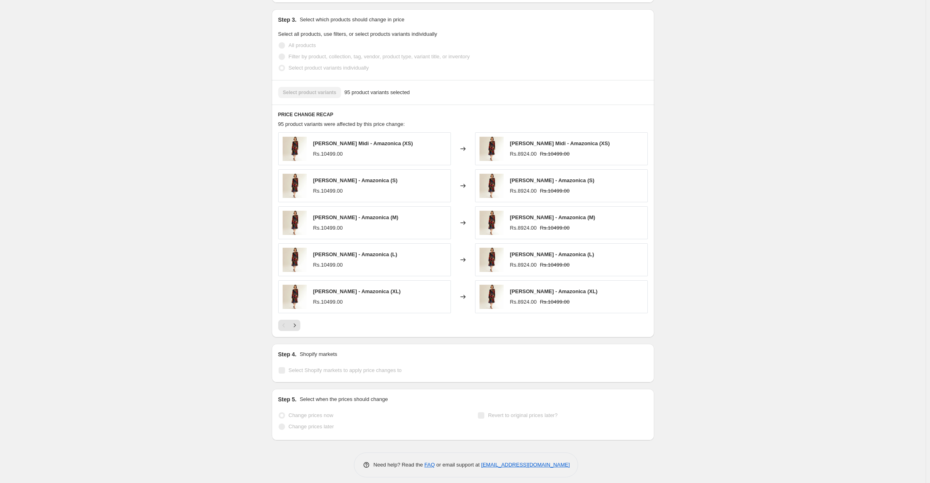
scroll to position [447, 0]
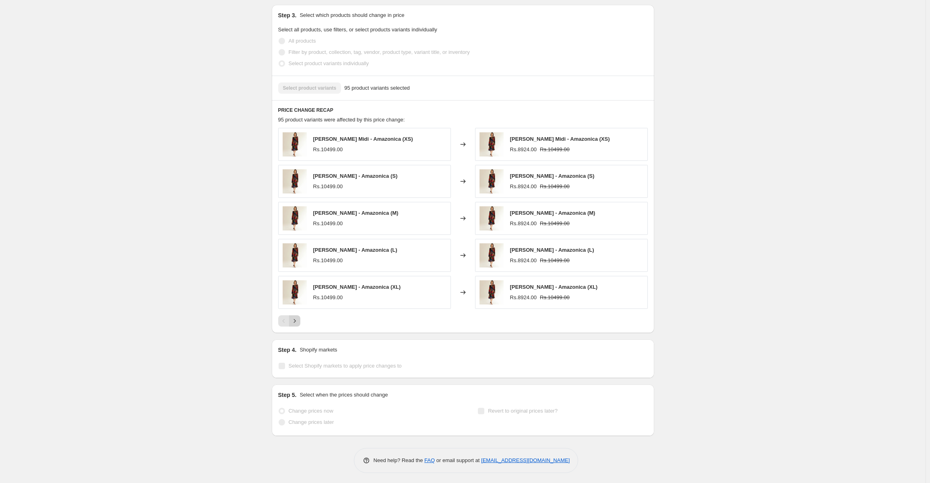
click at [296, 323] on icon "Next" at bounding box center [295, 321] width 8 height 8
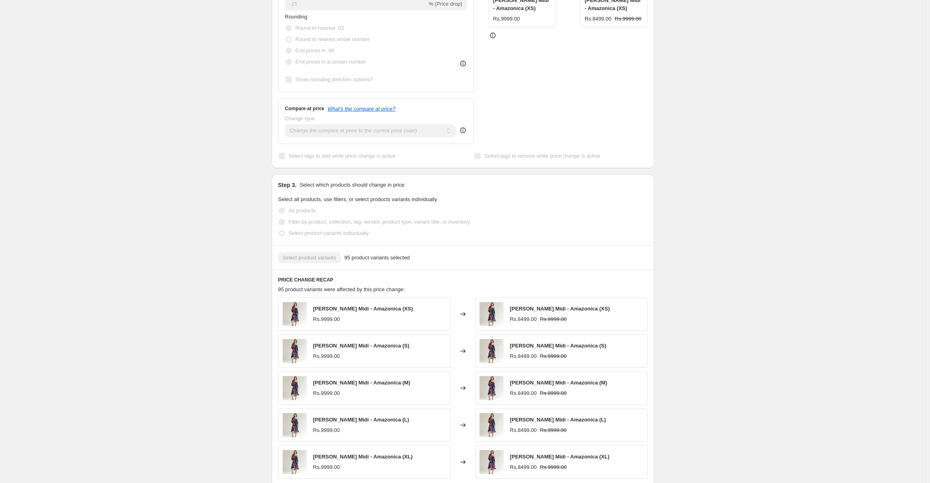
scroll to position [362, 0]
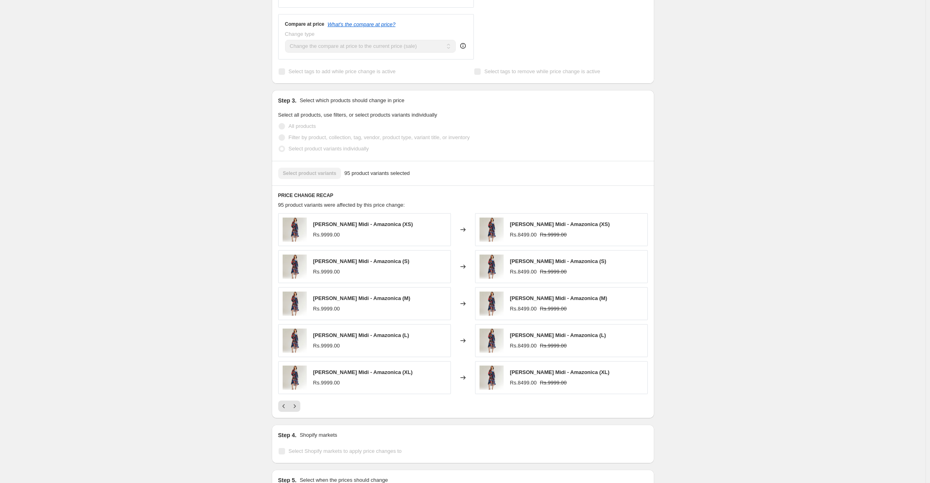
click at [366, 176] on span "95 product variants selected" at bounding box center [377, 173] width 66 height 8
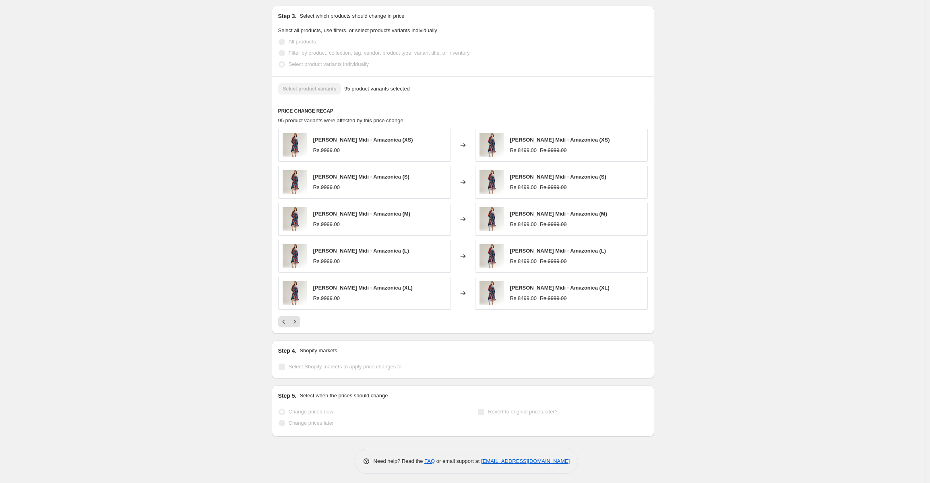
scroll to position [447, 0]
click at [295, 317] on icon "Next" at bounding box center [295, 321] width 8 height 8
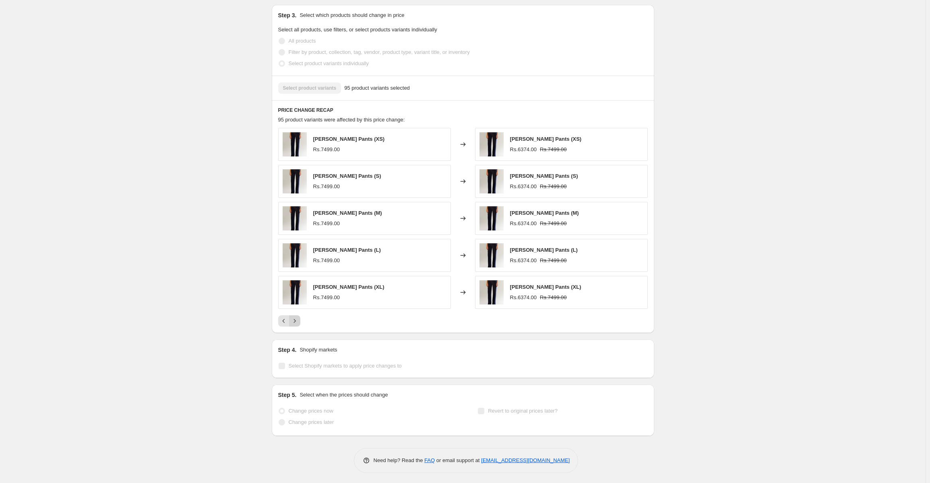
click at [295, 317] on icon "Next" at bounding box center [295, 321] width 8 height 8
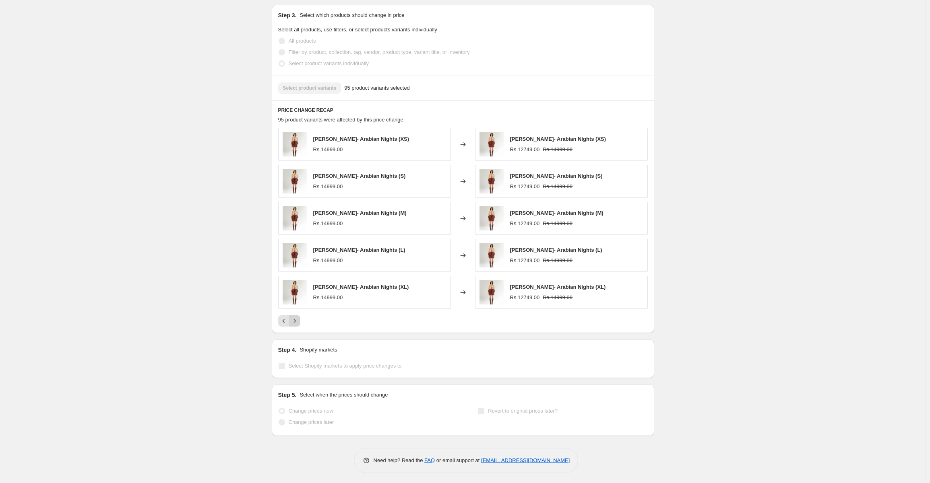
click at [295, 317] on icon "Next" at bounding box center [295, 321] width 8 height 8
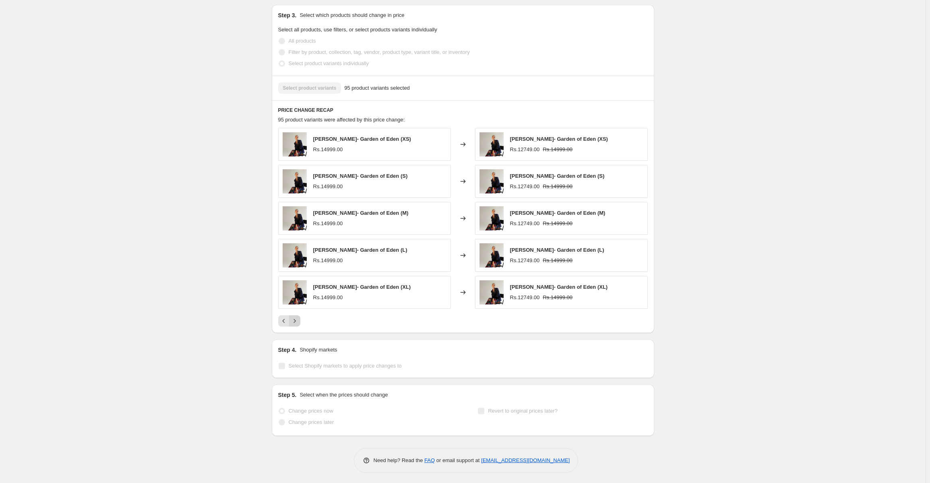
click at [295, 317] on icon "Next" at bounding box center [295, 321] width 8 height 8
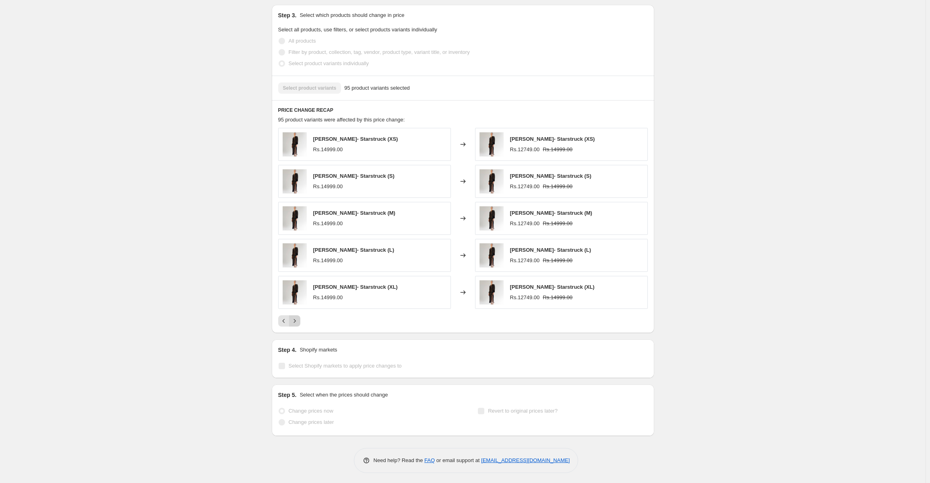
click at [295, 317] on icon "Next" at bounding box center [295, 321] width 8 height 8
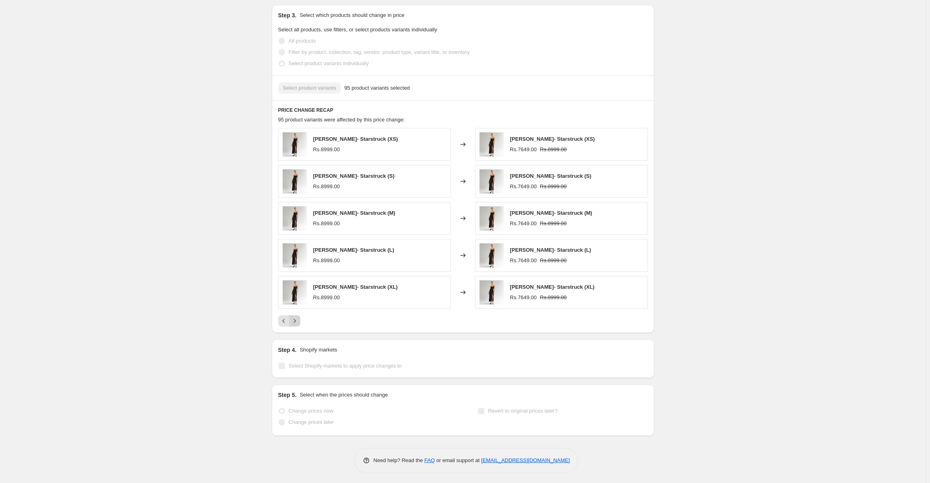
click at [295, 317] on icon "Next" at bounding box center [295, 321] width 8 height 8
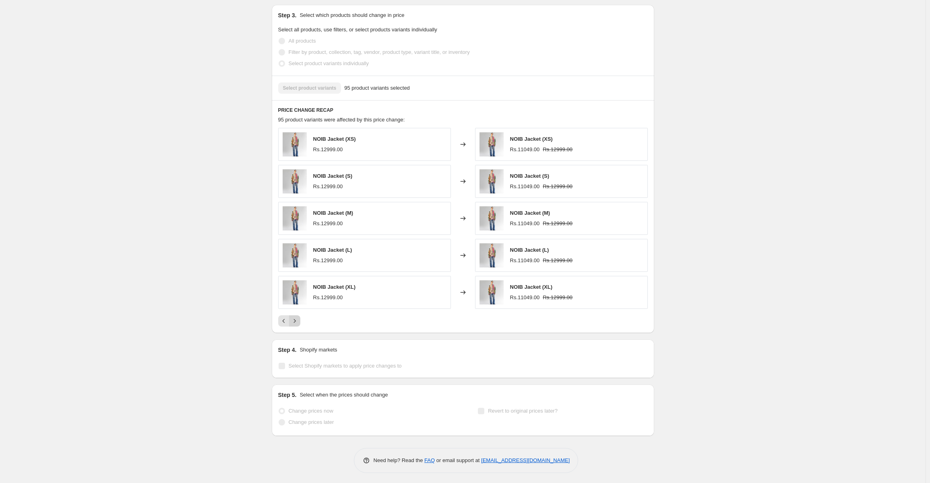
click at [295, 317] on icon "Next" at bounding box center [295, 321] width 8 height 8
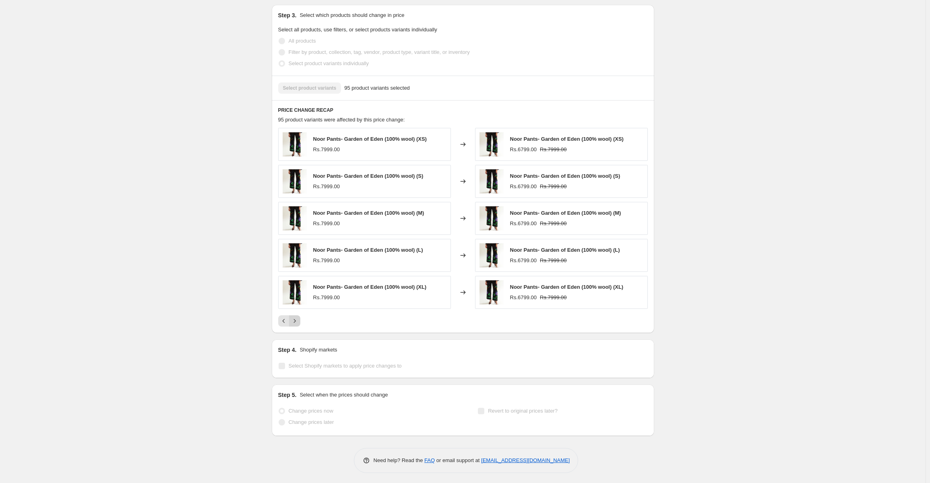
click at [295, 317] on icon "Next" at bounding box center [295, 321] width 8 height 8
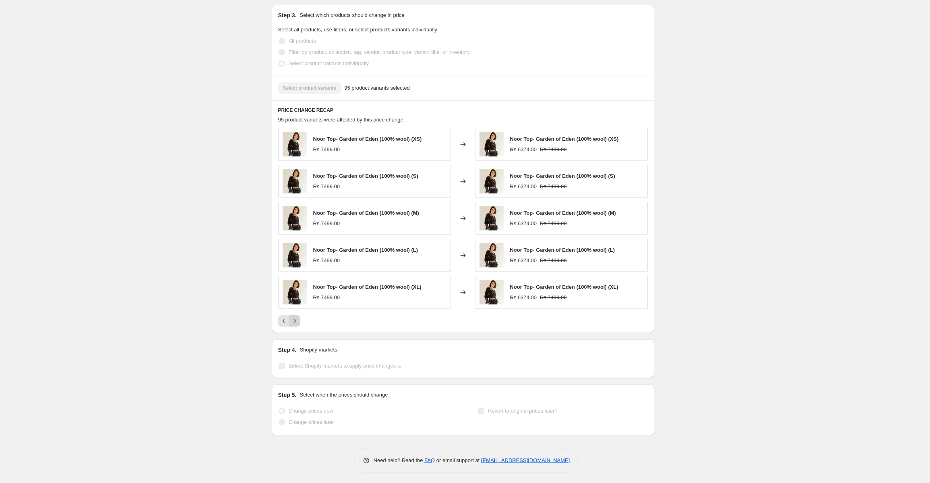
click at [295, 317] on icon "Next" at bounding box center [295, 321] width 8 height 8
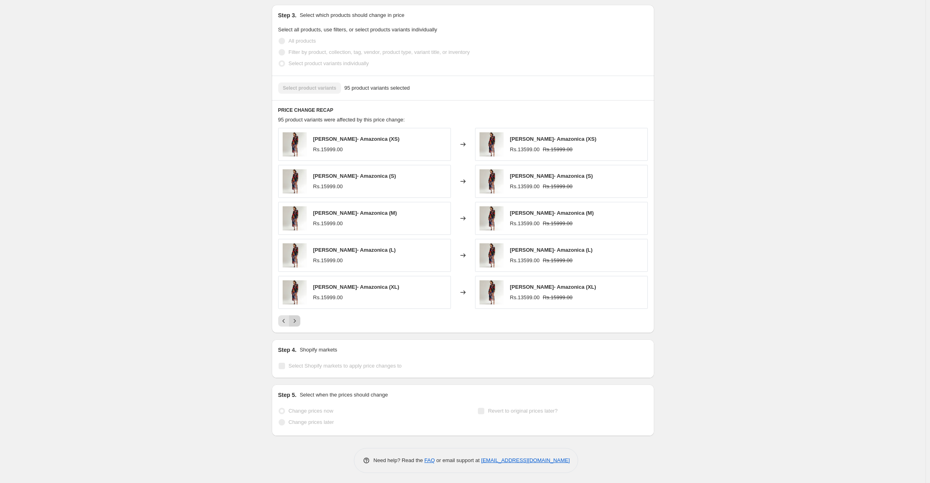
click at [295, 317] on icon "Next" at bounding box center [295, 321] width 8 height 8
click at [295, 317] on div "Pagination" at bounding box center [294, 320] width 11 height 11
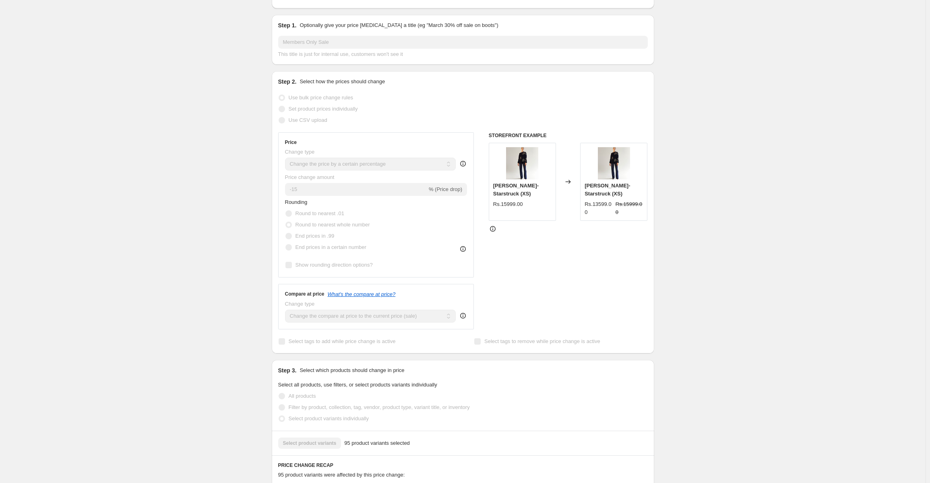
scroll to position [0, 0]
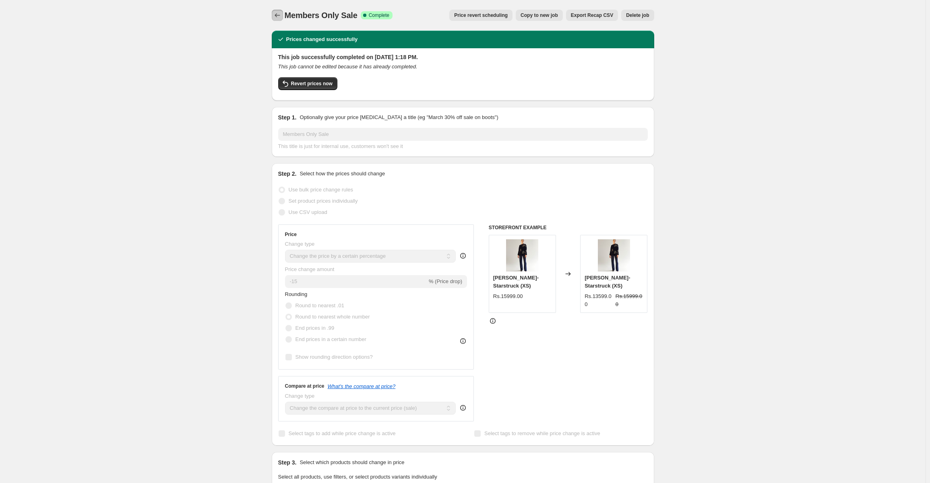
click at [281, 13] on icon "Price change jobs" at bounding box center [277, 15] width 8 height 8
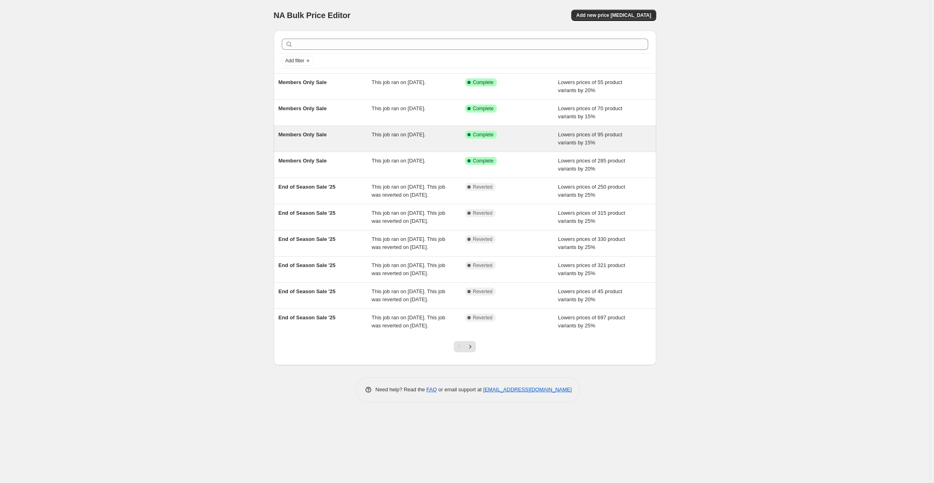
click at [355, 131] on div "Members Only Sale" at bounding box center [324, 139] width 93 height 16
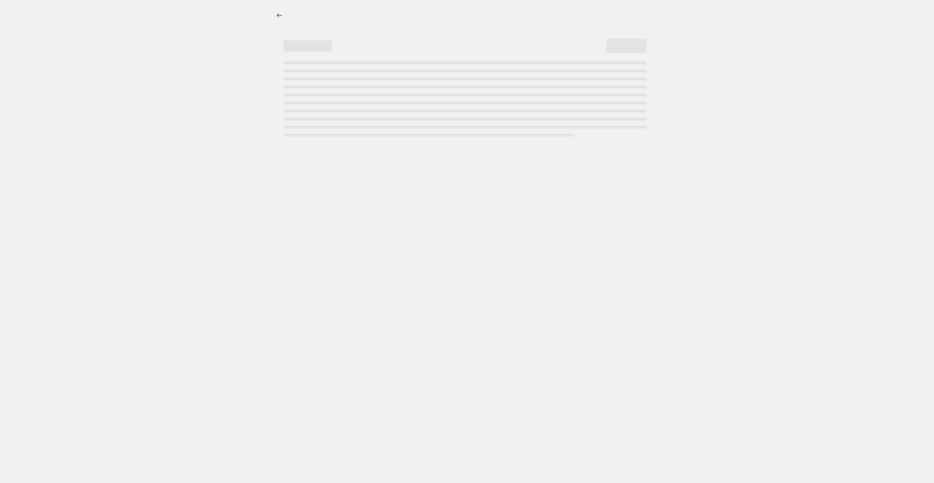
select select "percentage"
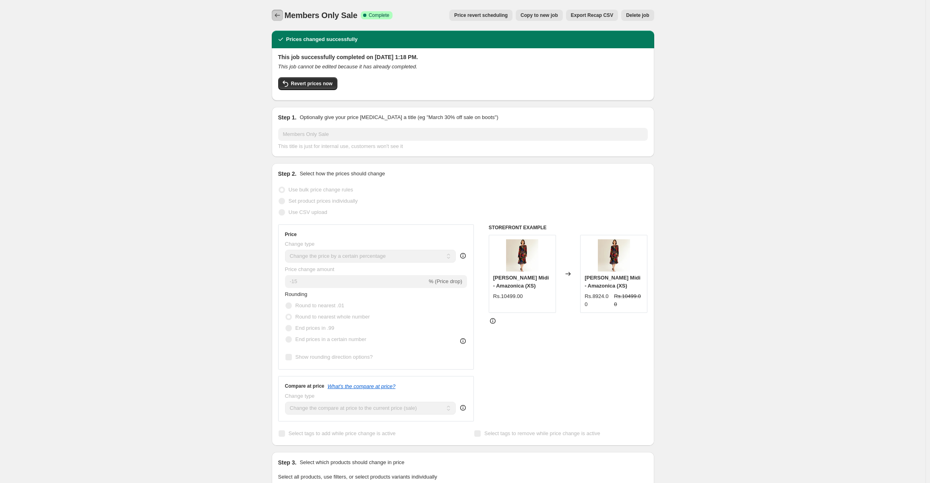
click at [277, 14] on icon "Price change jobs" at bounding box center [277, 15] width 8 height 8
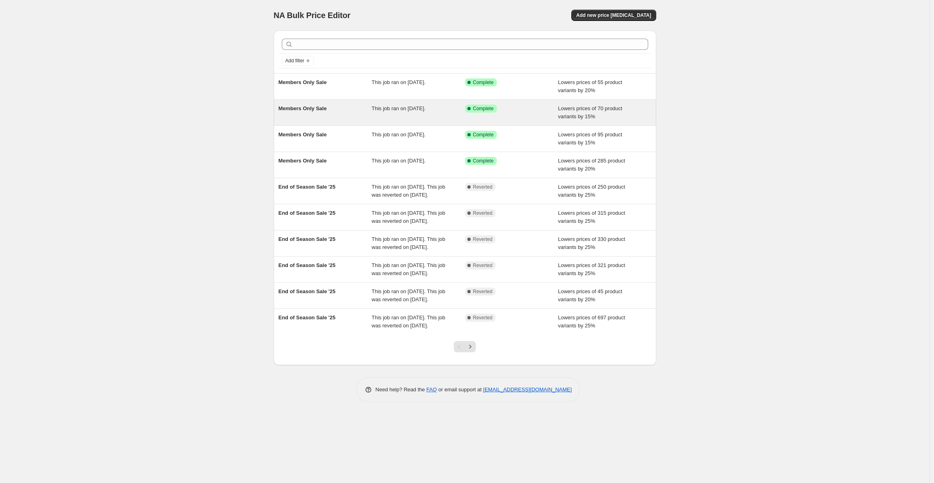
click at [443, 112] on div "This job ran on [DATE]." at bounding box center [417, 113] width 93 height 16
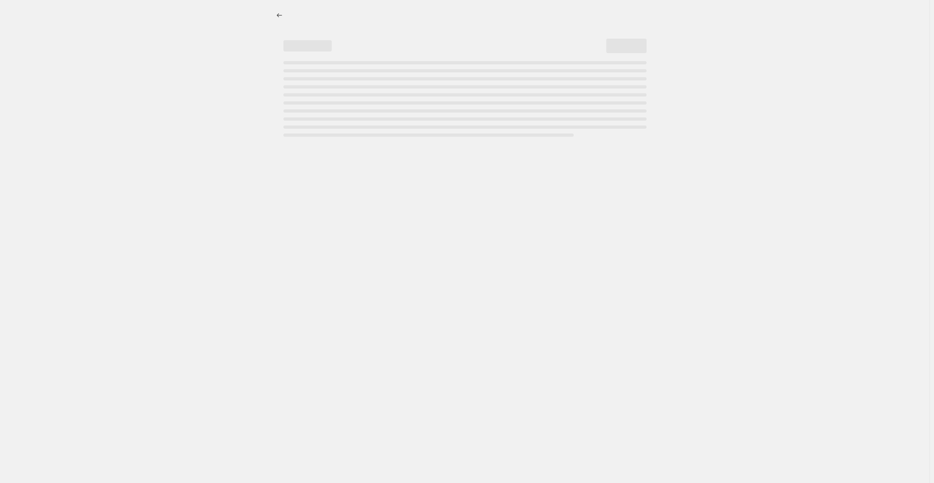
select select "percentage"
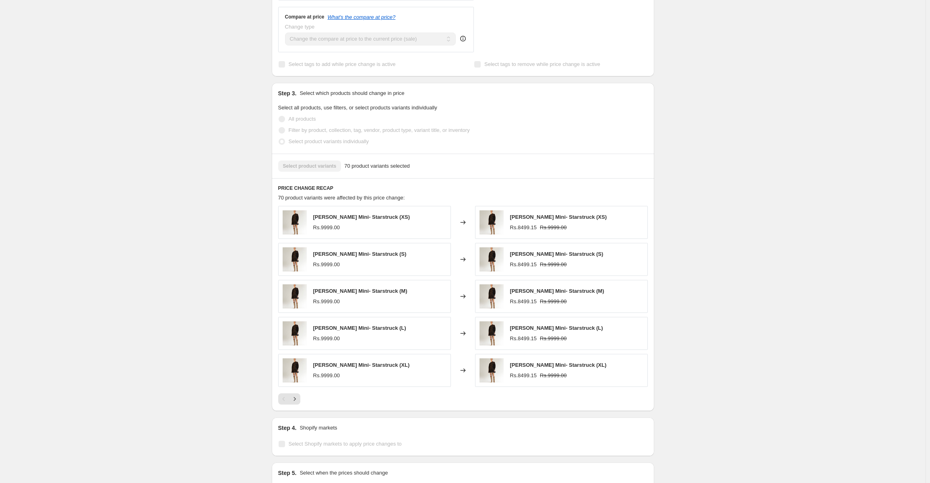
scroll to position [447, 0]
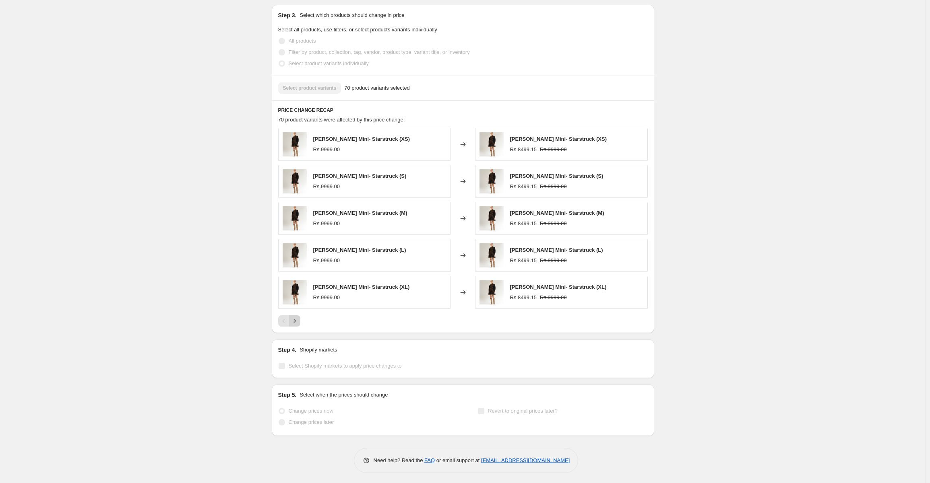
click at [295, 322] on icon "Next" at bounding box center [295, 321] width 8 height 8
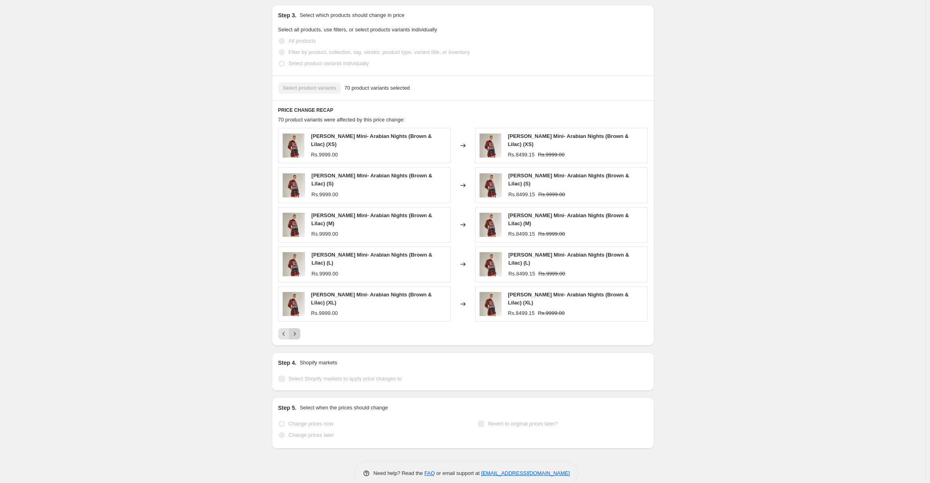
click at [297, 330] on icon "Next" at bounding box center [295, 334] width 8 height 8
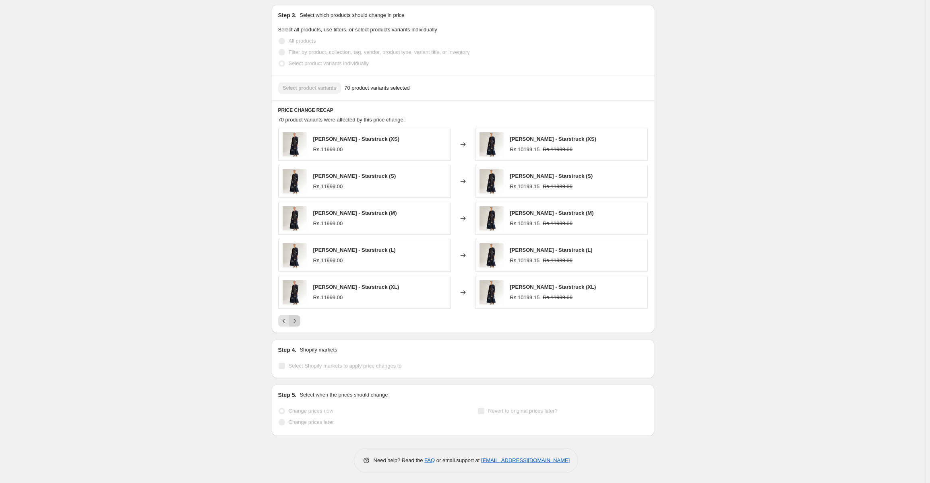
click at [297, 322] on icon "Next" at bounding box center [295, 321] width 8 height 8
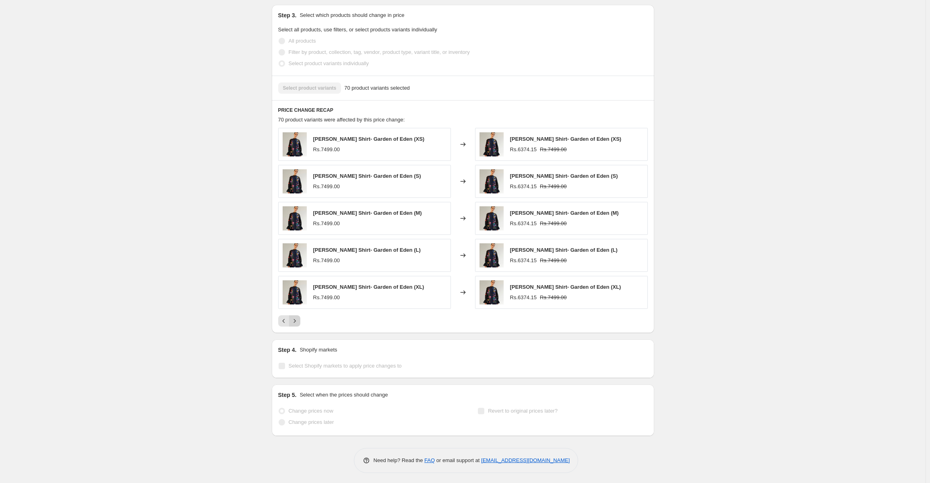
click at [297, 322] on icon "Next" at bounding box center [295, 321] width 8 height 8
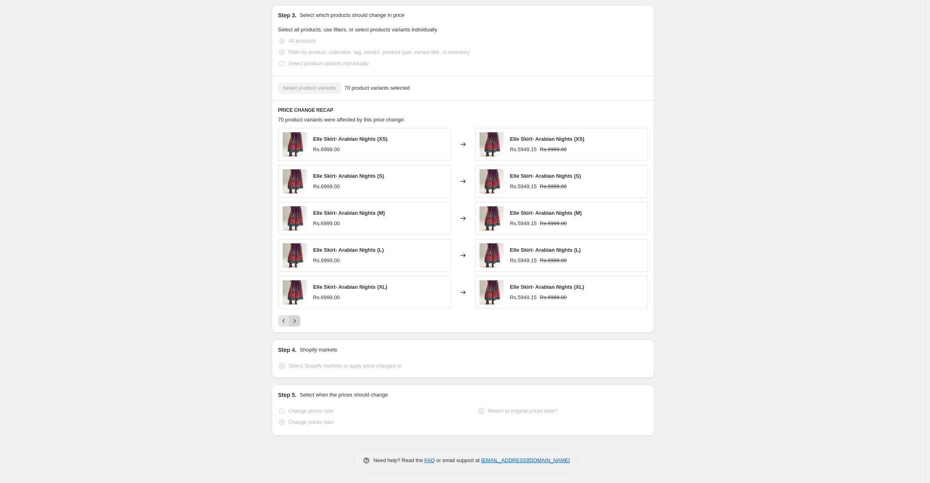
click at [297, 322] on icon "Next" at bounding box center [295, 321] width 8 height 8
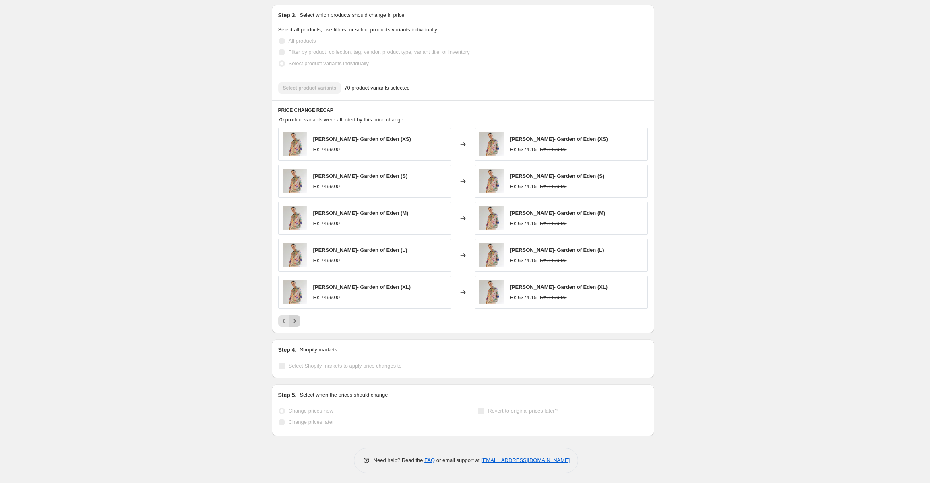
click at [297, 322] on icon "Next" at bounding box center [295, 321] width 8 height 8
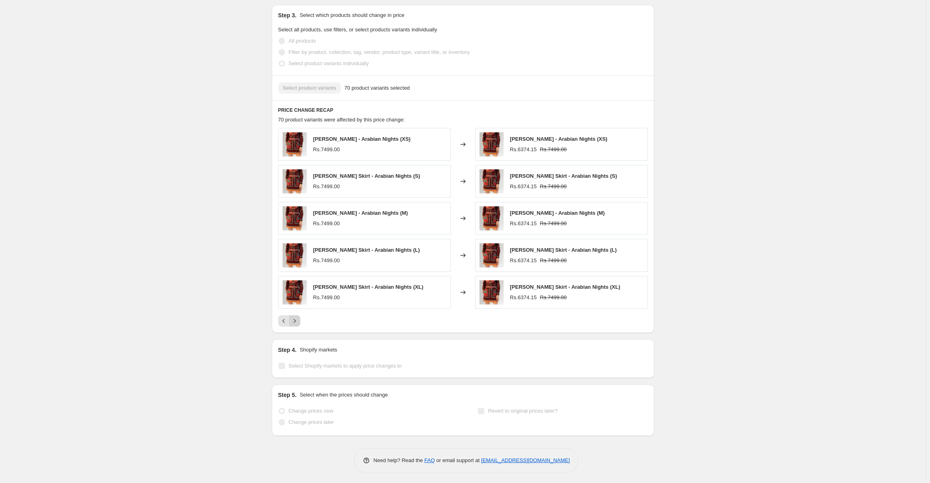
click at [297, 322] on icon "Next" at bounding box center [295, 321] width 8 height 8
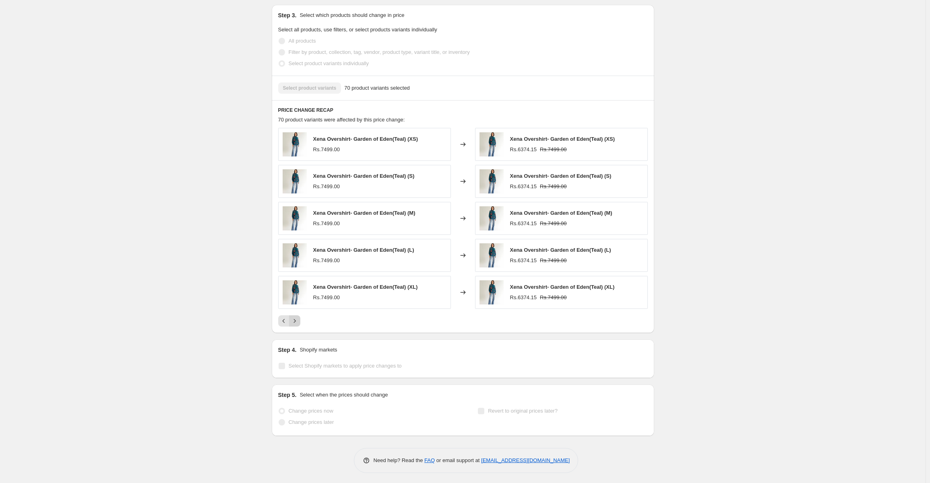
click at [297, 322] on icon "Next" at bounding box center [295, 321] width 8 height 8
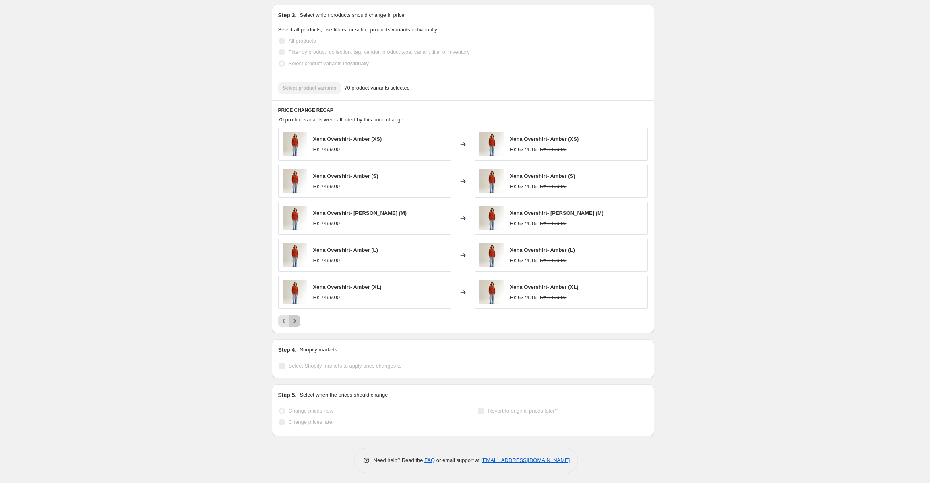
click at [297, 322] on icon "Next" at bounding box center [295, 321] width 8 height 8
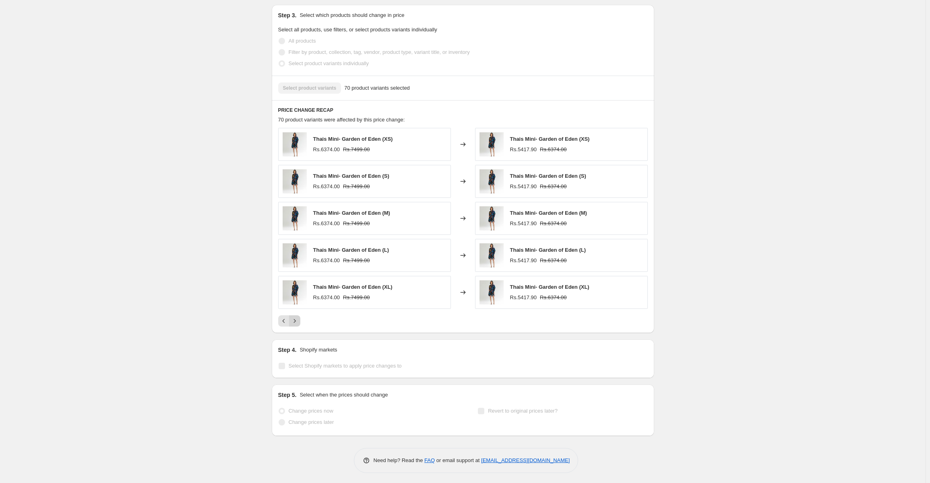
click at [297, 322] on icon "Next" at bounding box center [295, 321] width 8 height 8
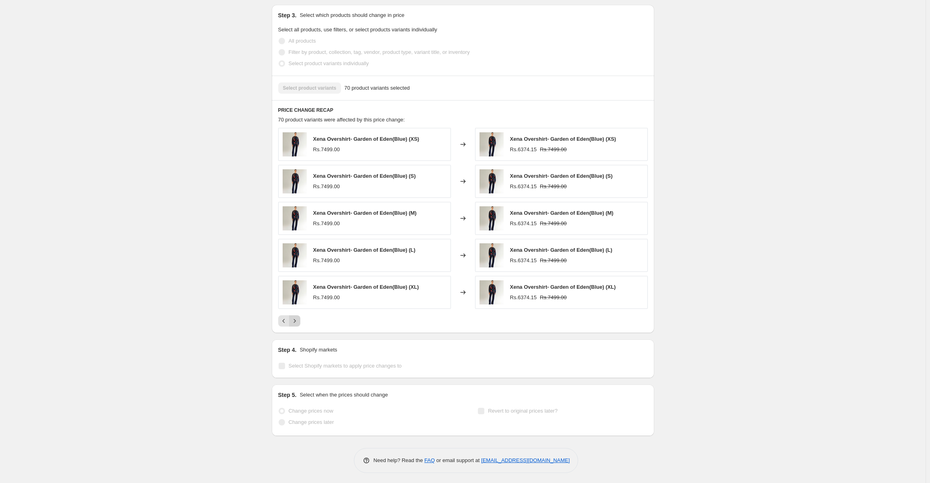
click at [297, 322] on icon "Next" at bounding box center [295, 321] width 8 height 8
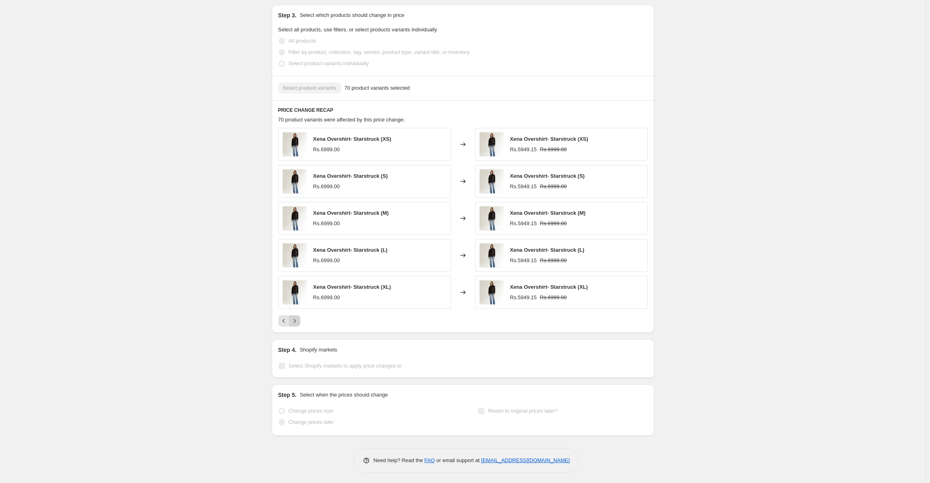
click at [297, 322] on div "Pagination" at bounding box center [294, 320] width 11 height 11
drag, startPoint x: 217, startPoint y: 311, endPoint x: 217, endPoint y: 306, distance: 4.8
click at [217, 307] on div "Members Only Sale. This page is ready Members Only Sale Success Complete Comple…" at bounding box center [462, 19] width 925 height 933
click at [217, 292] on div "Members Only Sale. This page is ready Members Only Sale Success Complete Comple…" at bounding box center [462, 19] width 925 height 933
click at [217, 287] on div "Members Only Sale. This page is ready Members Only Sale Success Complete Comple…" at bounding box center [462, 19] width 925 height 933
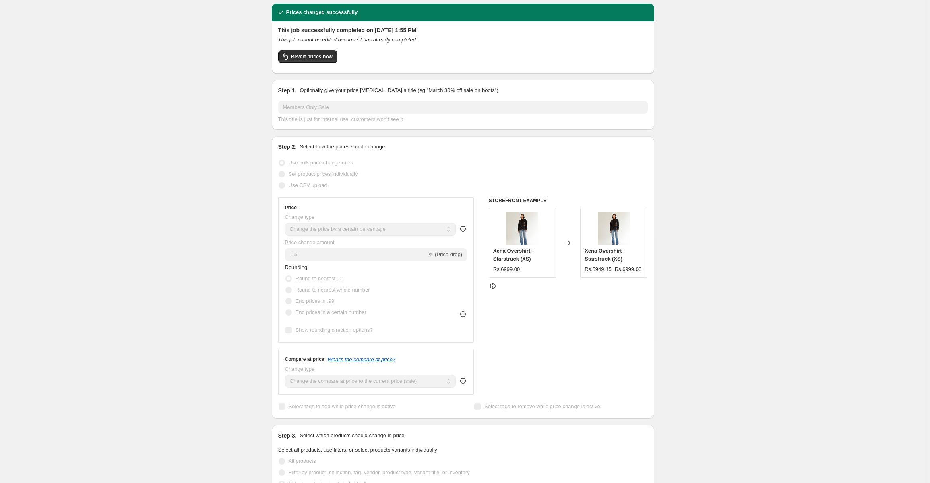
scroll to position [0, 0]
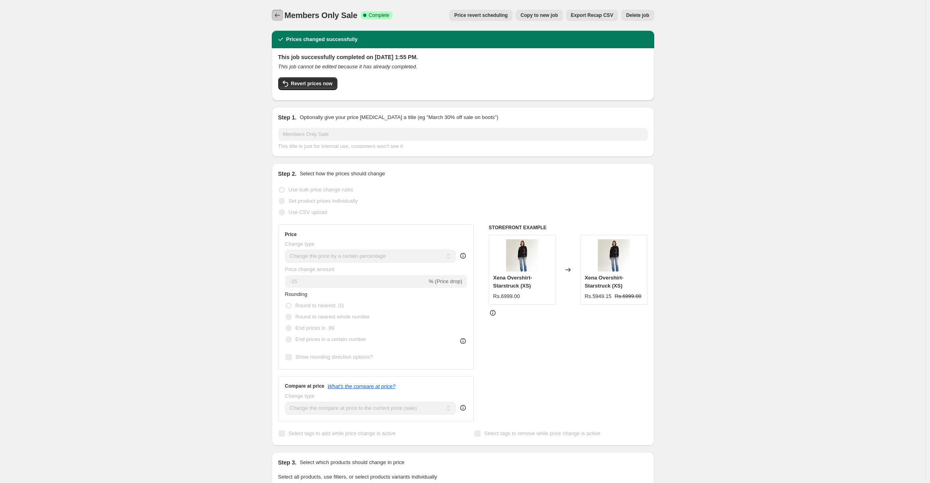
click at [280, 11] on button "Price change jobs" at bounding box center [277, 15] width 11 height 11
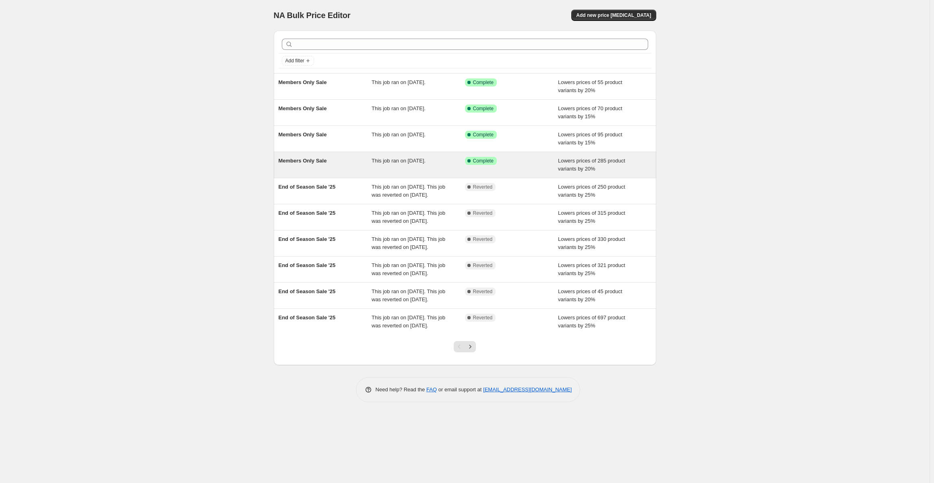
click at [417, 168] on div "This job ran on [DATE]." at bounding box center [417, 165] width 93 height 16
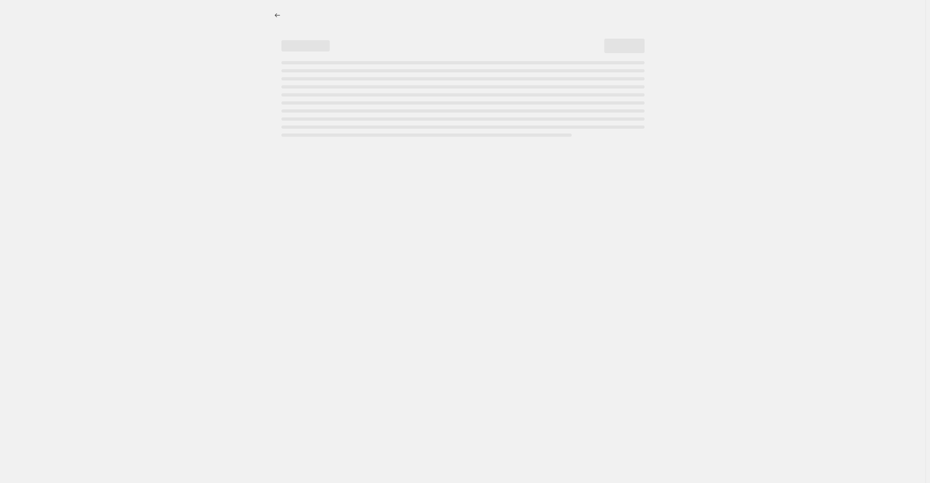
select select "percentage"
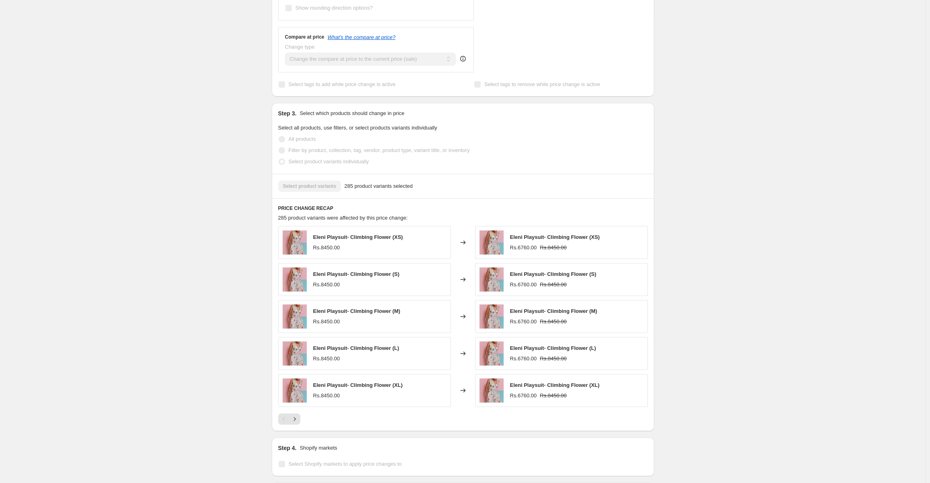
scroll to position [447, 0]
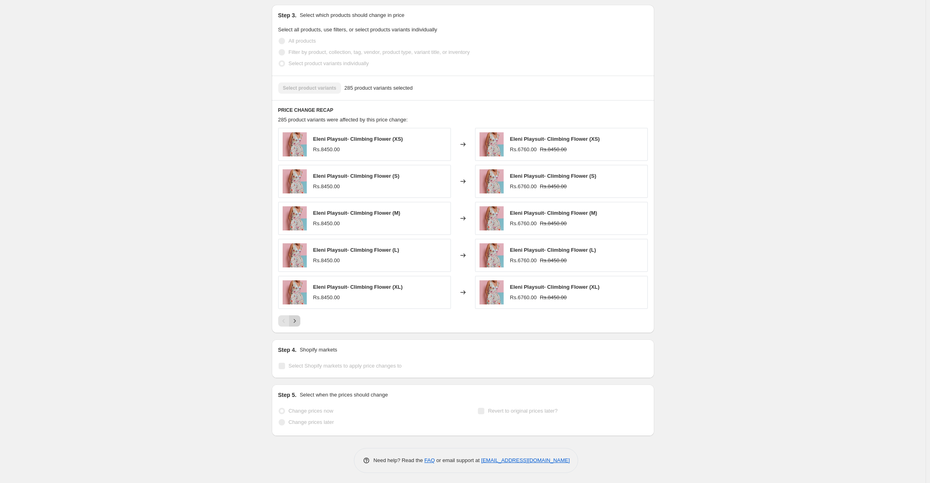
click at [299, 320] on icon "Next" at bounding box center [295, 321] width 8 height 8
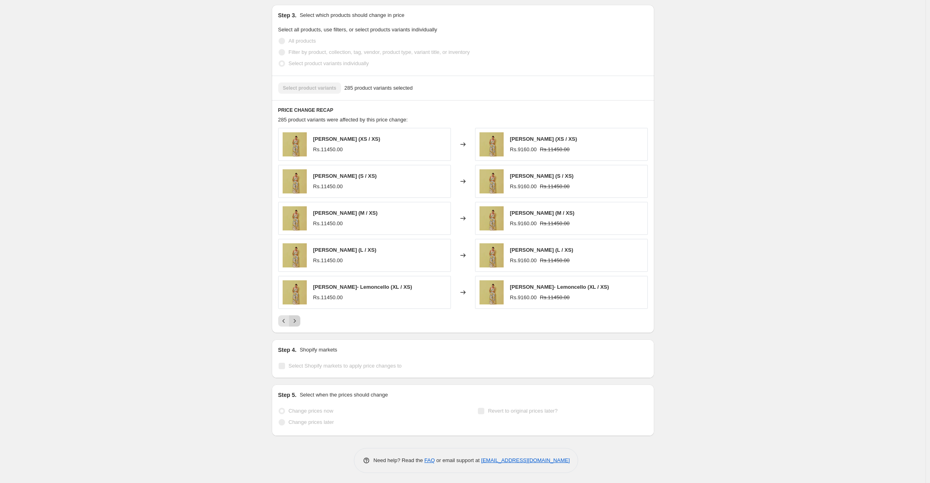
click at [299, 320] on icon "Next" at bounding box center [295, 321] width 8 height 8
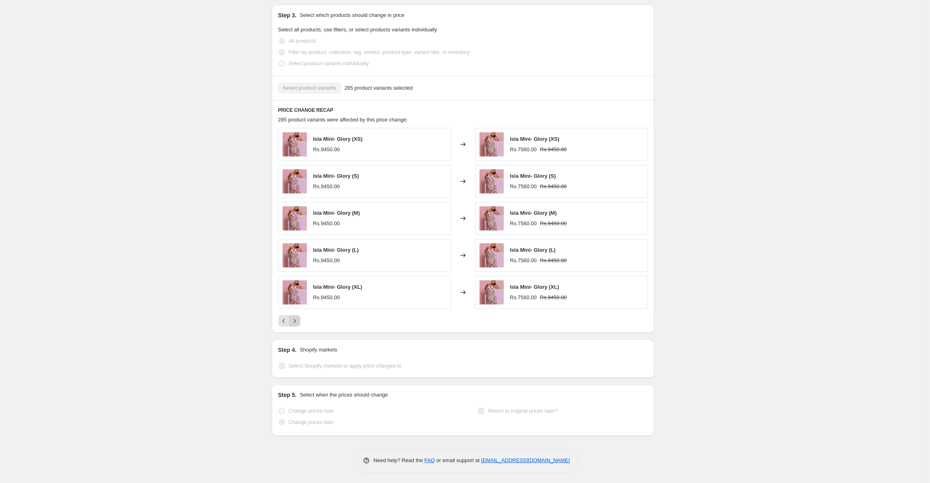
click at [299, 320] on icon "Next" at bounding box center [295, 321] width 8 height 8
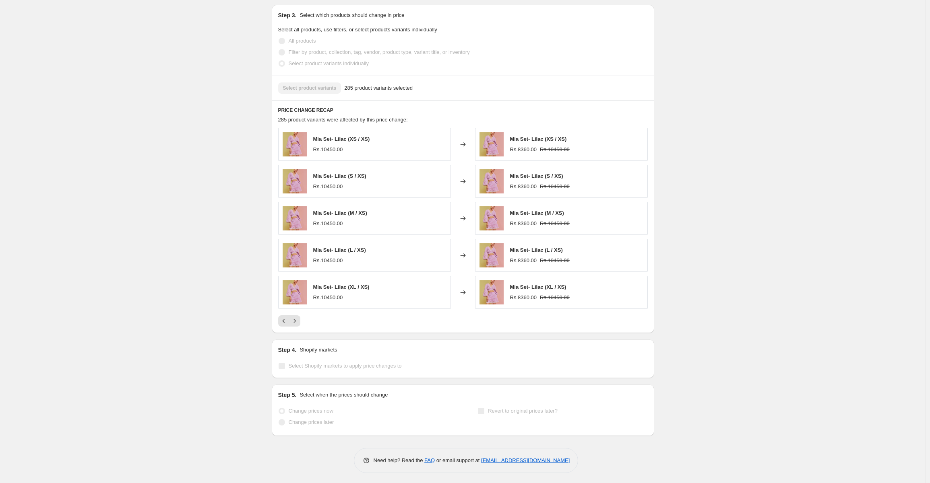
click at [162, 174] on div "Members Only Sale. This page is ready Members Only Sale Success Complete Comple…" at bounding box center [462, 19] width 925 height 933
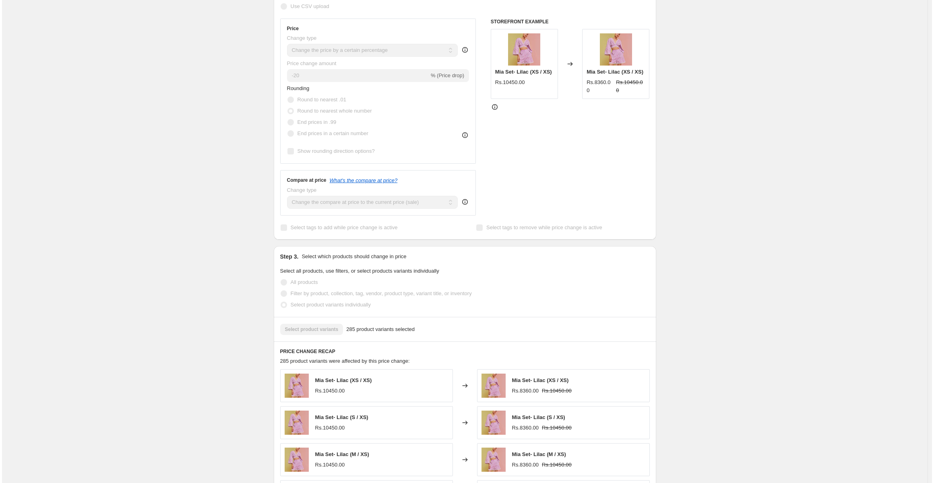
scroll to position [0, 0]
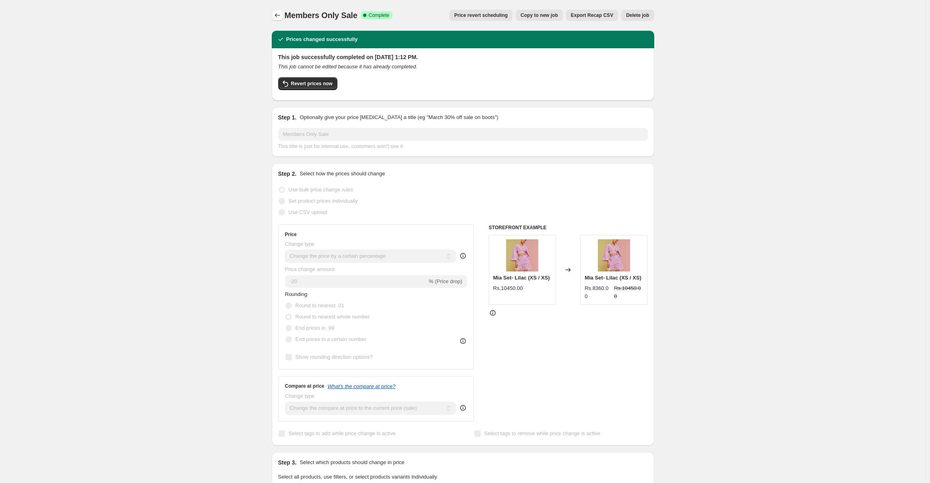
click at [274, 16] on button "Price change jobs" at bounding box center [277, 15] width 11 height 11
